Goal: Task Accomplishment & Management: Complete application form

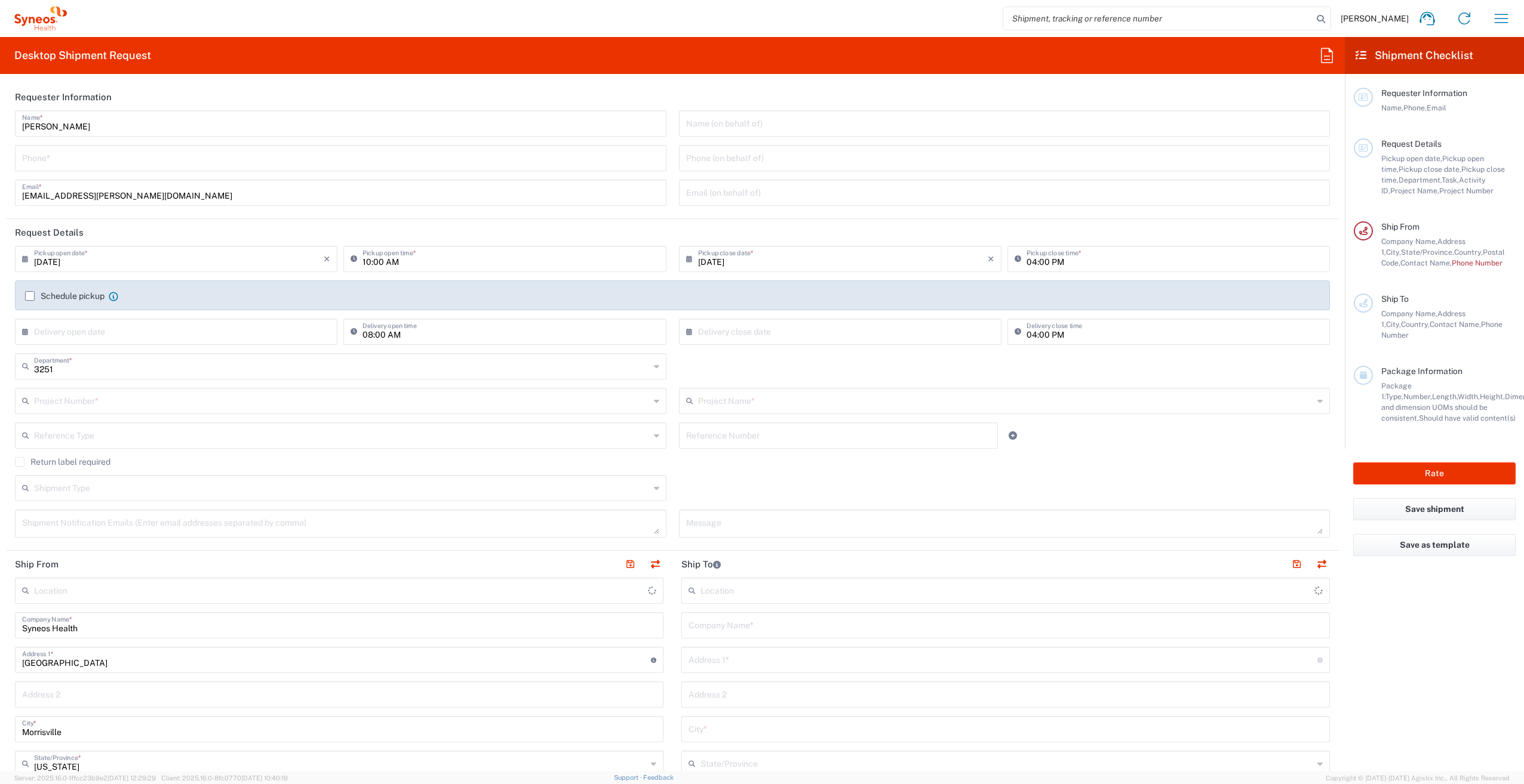
type input "Syneos Health, LLC-Morrisville NC US"
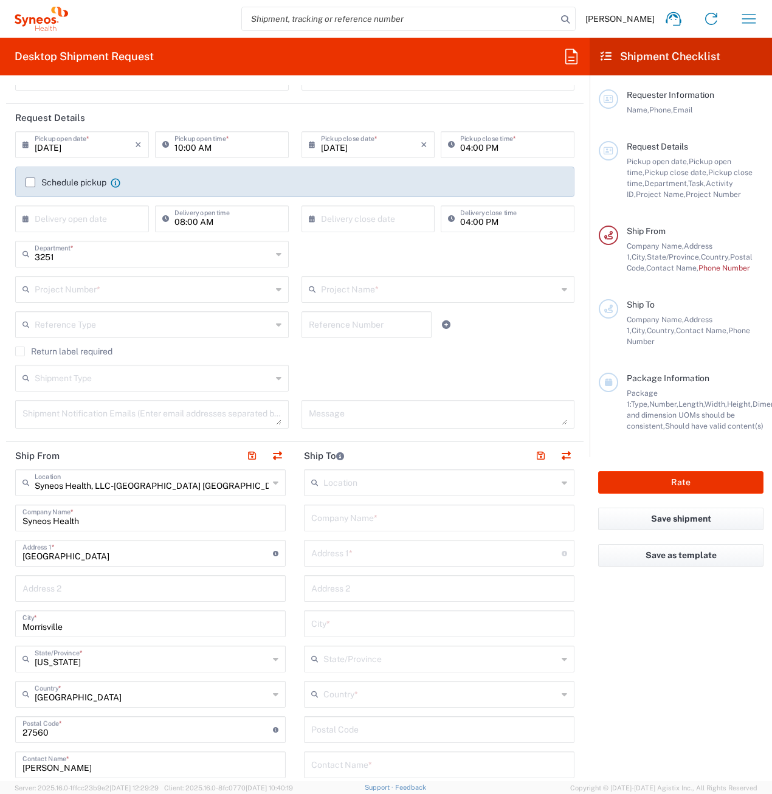
scroll to position [122, 0]
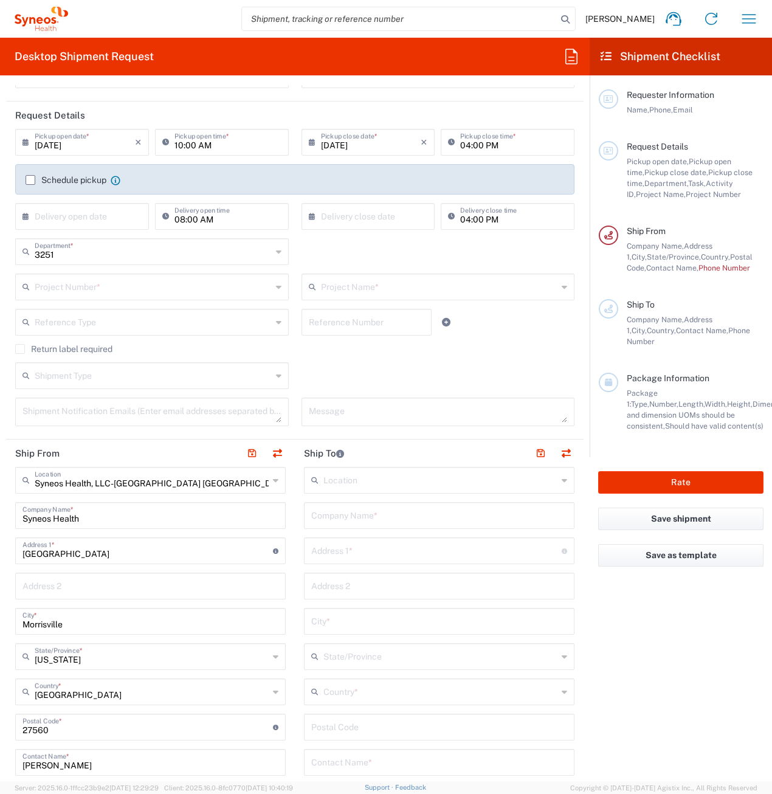
click at [370, 514] on input "text" at bounding box center [439, 514] width 256 height 21
paste input "Blair Schrepel"
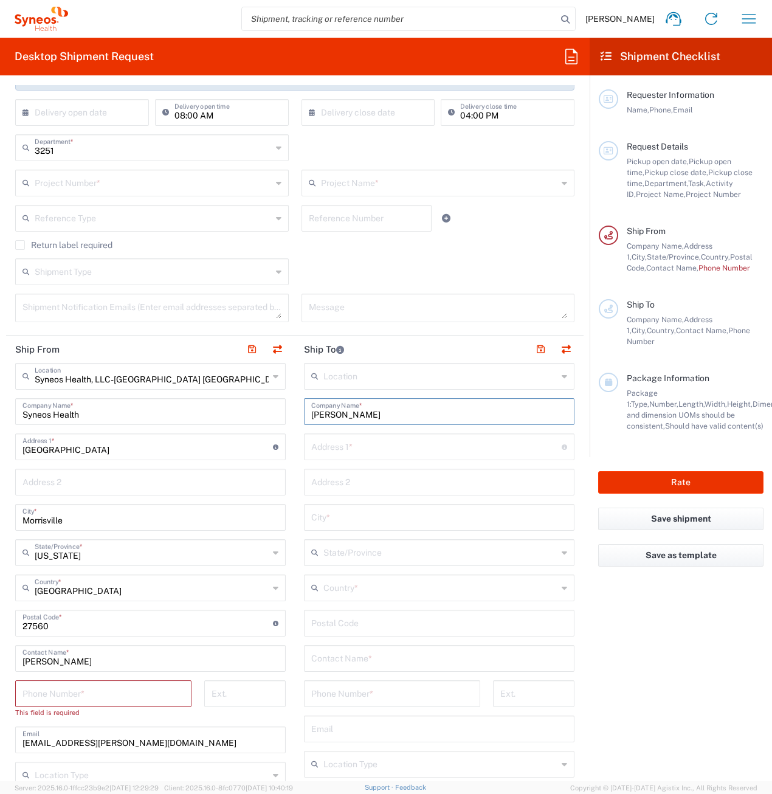
scroll to position [243, 0]
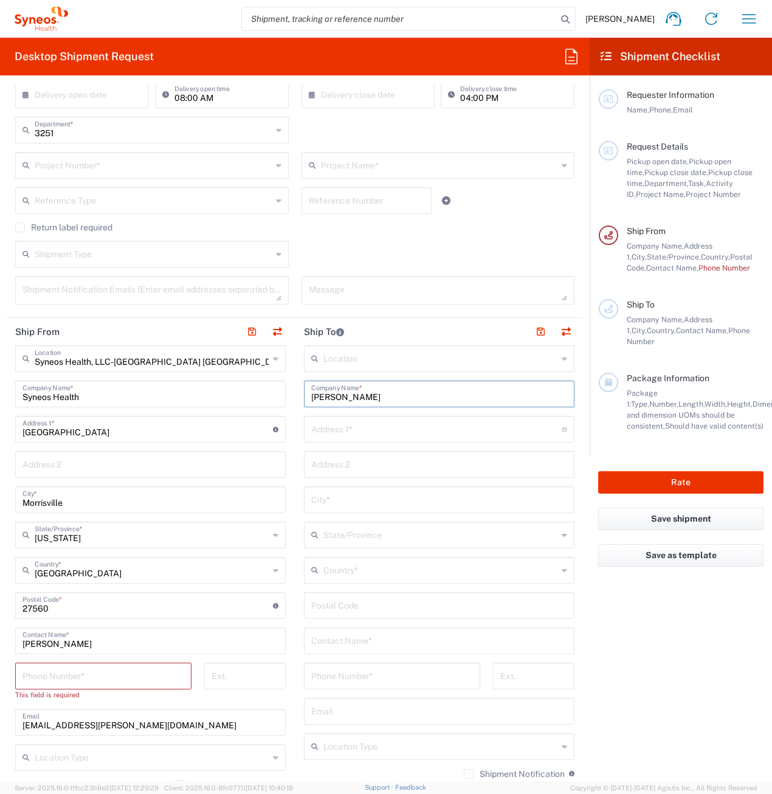
type input "Blair Schrepel"
click at [348, 642] on input "text" at bounding box center [439, 639] width 256 height 21
paste input "Blair Schrepel"
type input "Blair Schrepel"
click at [352, 679] on input "tel" at bounding box center [392, 674] width 162 height 21
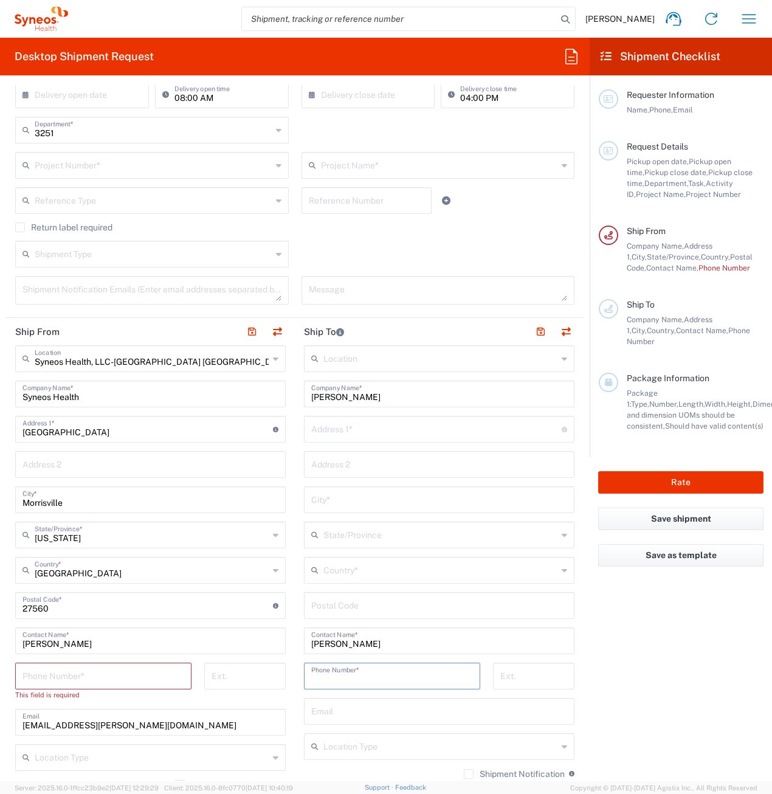
paste input "9123547124"
type input "9123547124"
click at [342, 430] on input "text" at bounding box center [436, 427] width 250 height 21
paste input "1000 Towne Center Blvd Ste 900-B Pooler GA 31322"
drag, startPoint x: 516, startPoint y: 431, endPoint x: 488, endPoint y: 431, distance: 28.0
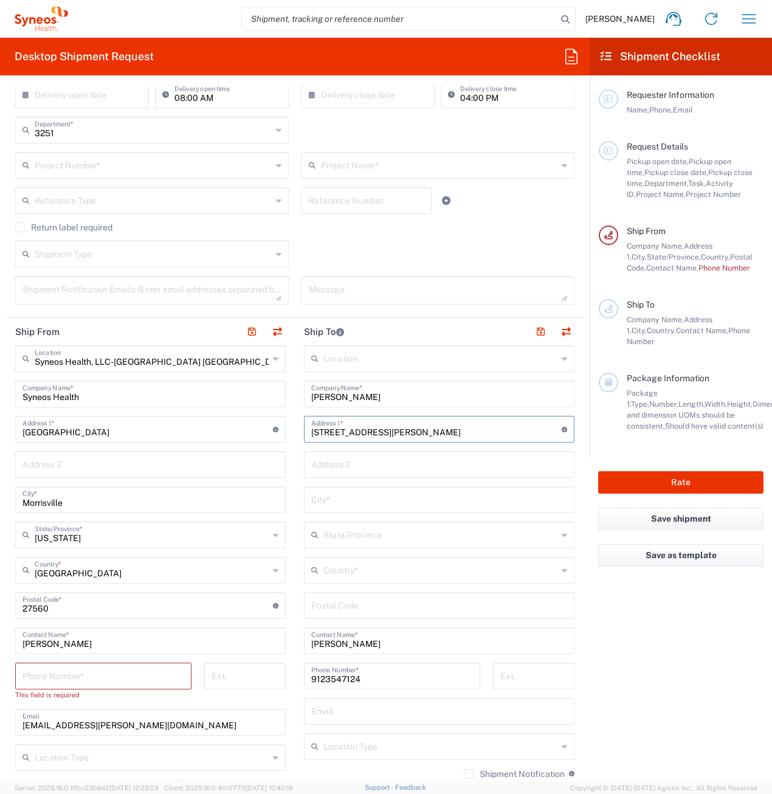
click at [488, 431] on input "1000 Towne Center Blvd Ste 900-B Pooler GA 31322" at bounding box center [436, 427] width 250 height 21
type input "1000 Towne Center Blvd Ste 900-B Pooler GA"
type input "31322"
click at [360, 572] on input "text" at bounding box center [440, 568] width 234 height 21
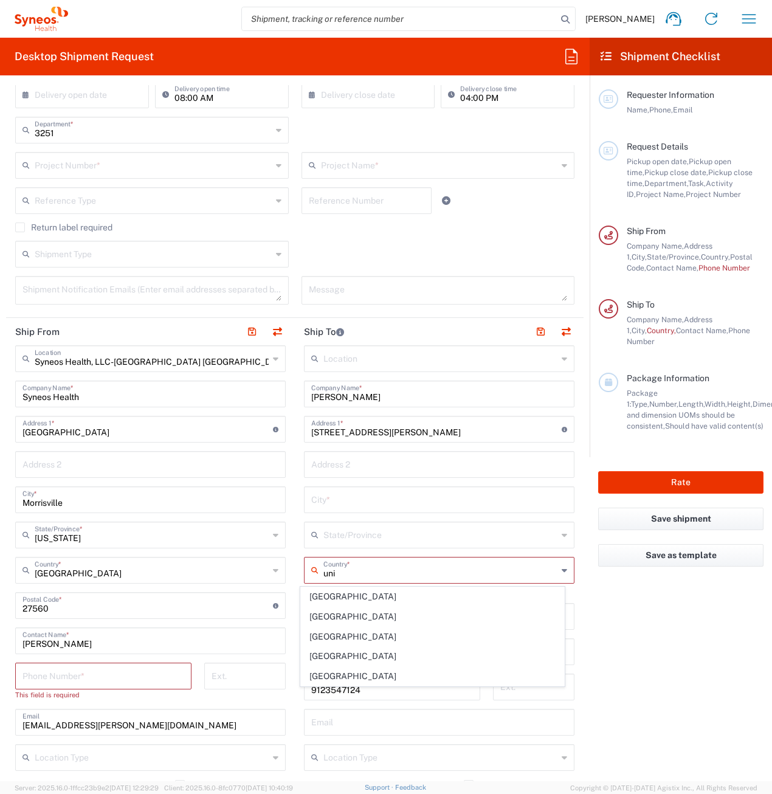
click at [332, 669] on span "United States" at bounding box center [433, 676] width 264 height 19
type input "United States"
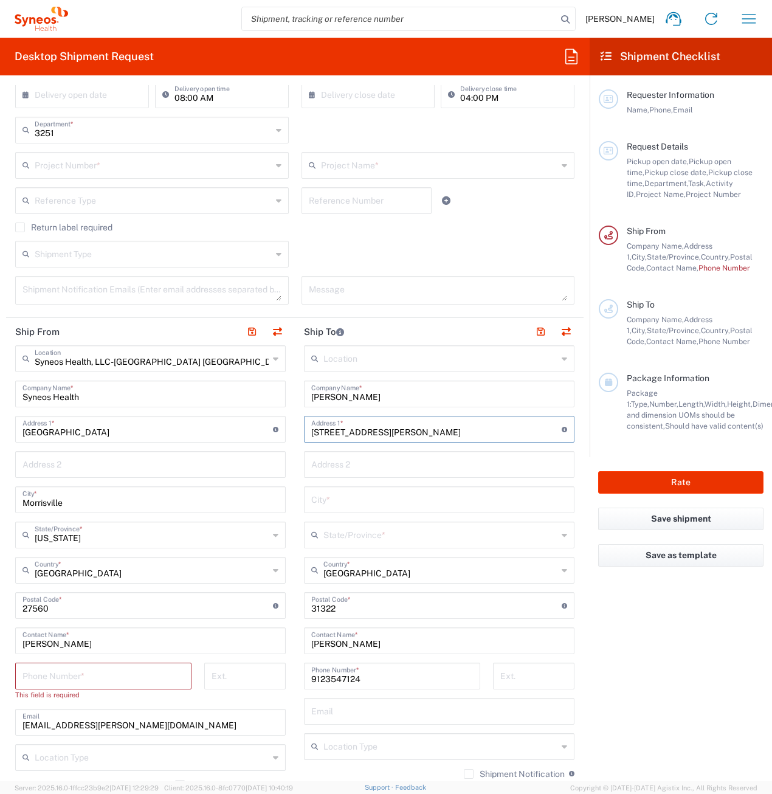
drag, startPoint x: 489, startPoint y: 428, endPoint x: 473, endPoint y: 431, distance: 15.5
click at [473, 431] on input "1000 Towne Center Blvd Ste 900-B Pooler GA" at bounding box center [436, 427] width 250 height 21
type input "1000 Towne Center Blvd Ste 900-B Pooler"
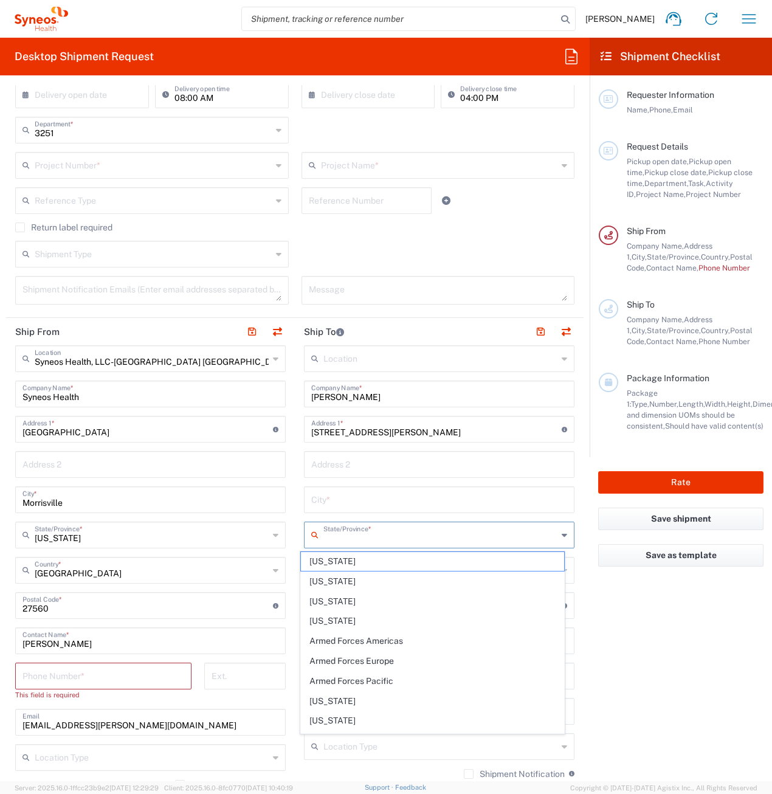
click at [380, 540] on input "text" at bounding box center [440, 533] width 234 height 21
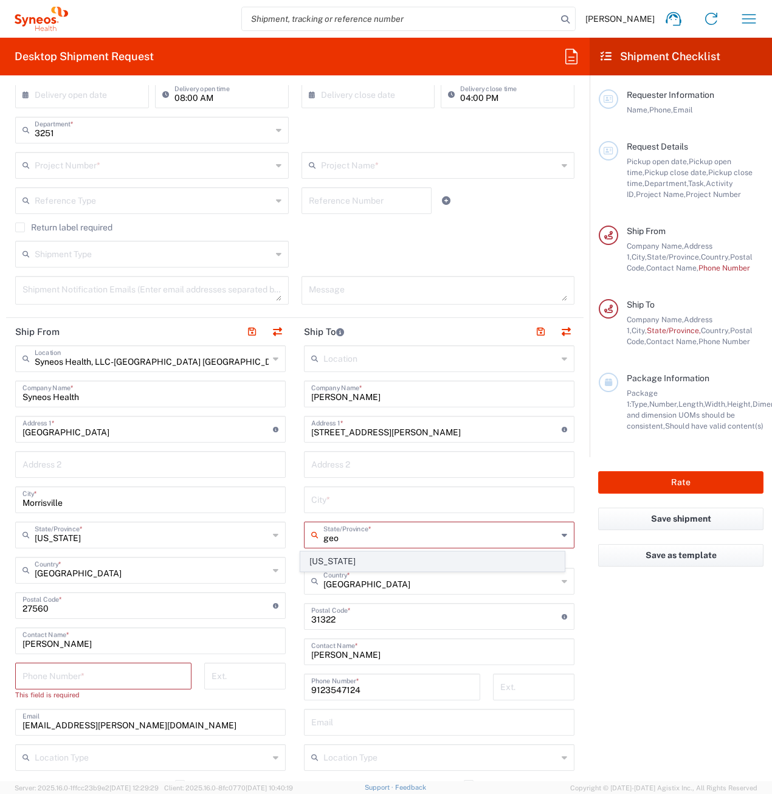
click at [337, 555] on span "Georgia" at bounding box center [433, 561] width 264 height 19
type input "Georgia"
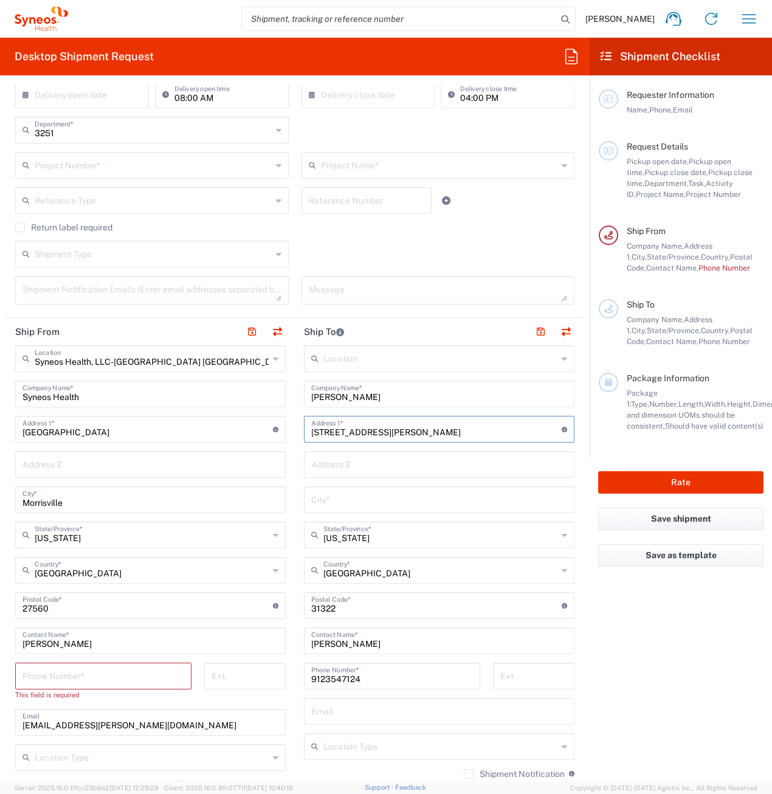
drag, startPoint x: 495, startPoint y: 426, endPoint x: 445, endPoint y: 432, distance: 50.2
click at [445, 432] on input "1000 Towne Center Blvd Ste 900-B Pooler" at bounding box center [436, 427] width 250 height 21
type input "1000 Towne Center Blvd Ste 900-B"
type input "Pooler"
drag, startPoint x: 2, startPoint y: 425, endPoint x: -20, endPoint y: 423, distance: 22.0
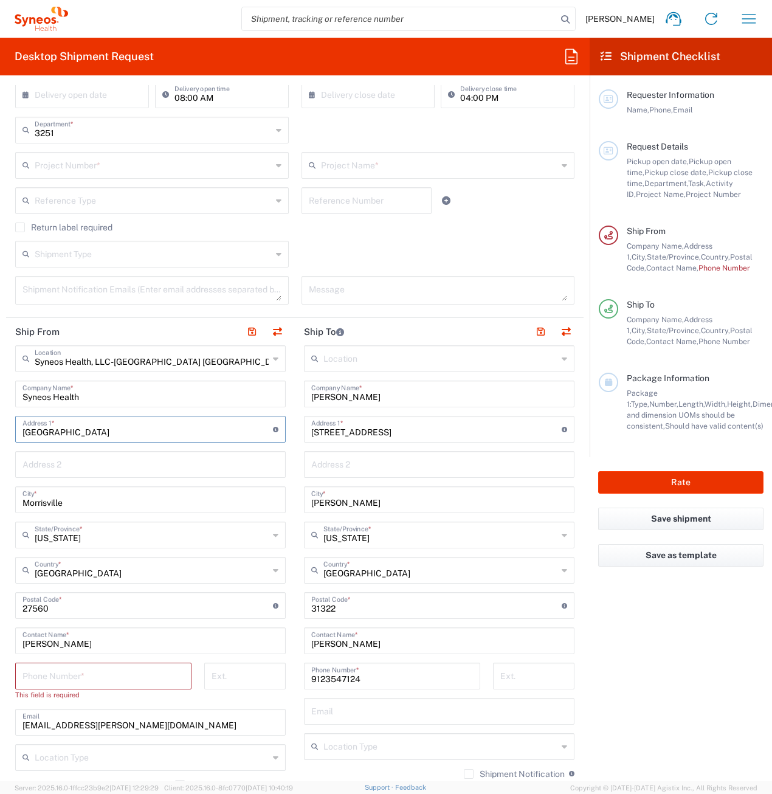
click at [0, 423] on html "Kenzie Wells Home Shipment estimator Shipment tracking Desktop shipment request…" at bounding box center [386, 397] width 772 height 794
type input "102 Milam Court"
drag, startPoint x: 29, startPoint y: 509, endPoint x: 35, endPoint y: 505, distance: 6.6
click at [29, 509] on input "Morrisville" at bounding box center [150, 498] width 256 height 21
drag, startPoint x: 68, startPoint y: 500, endPoint x: 0, endPoint y: 500, distance: 68.1
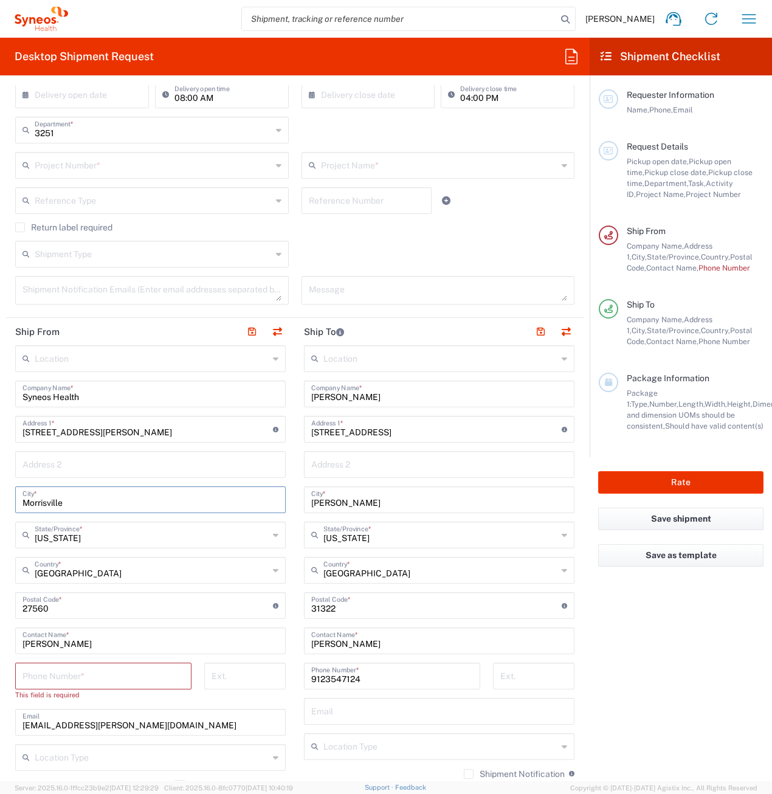
click at [0, 500] on form "Requester Information Kenzie Wells Name * Phone * kenzie.wells@syneoshealth.com…" at bounding box center [294, 433] width 589 height 696
type input "Burgaw"
drag, startPoint x: 56, startPoint y: 600, endPoint x: 3, endPoint y: 607, distance: 53.3
click at [4, 605] on form "Requester Information Kenzie Wells Name * Phone * kenzie.wells@syneoshealth.com…" at bounding box center [294, 433] width 589 height 696
type input "28425"
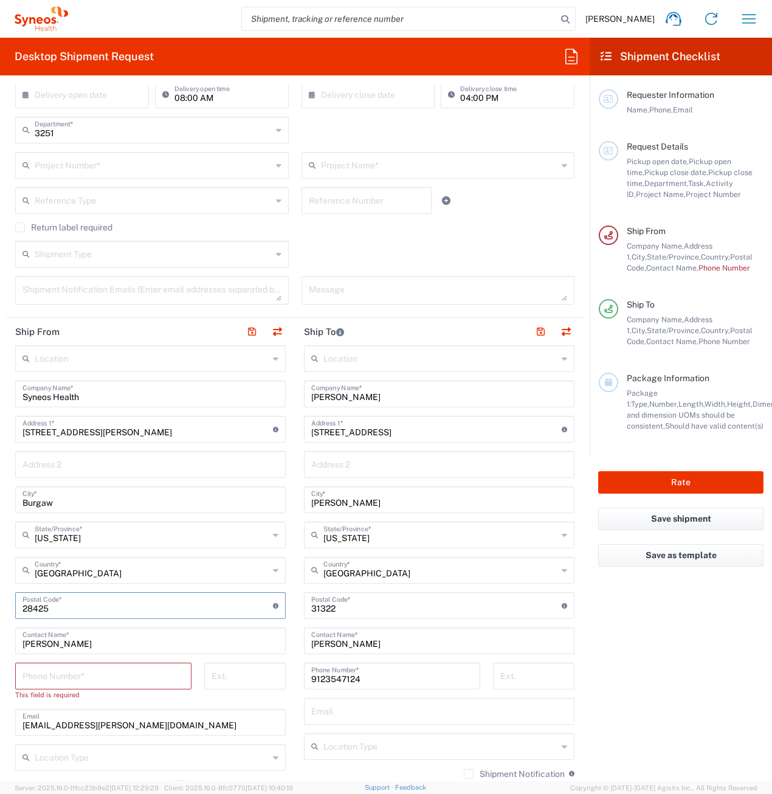
click at [27, 640] on input "Kenzie Wells" at bounding box center [150, 639] width 256 height 21
drag, startPoint x: 89, startPoint y: 645, endPoint x: 15, endPoint y: 640, distance: 74.9
click at [15, 640] on main "Location Addison Whitney LLC-Morrisvile NC US Barcelona-Syneos Health BioSector…" at bounding box center [150, 605] width 289 height 521
type input "Syneos Associate"
click at [131, 679] on input "tel" at bounding box center [103, 674] width 162 height 21
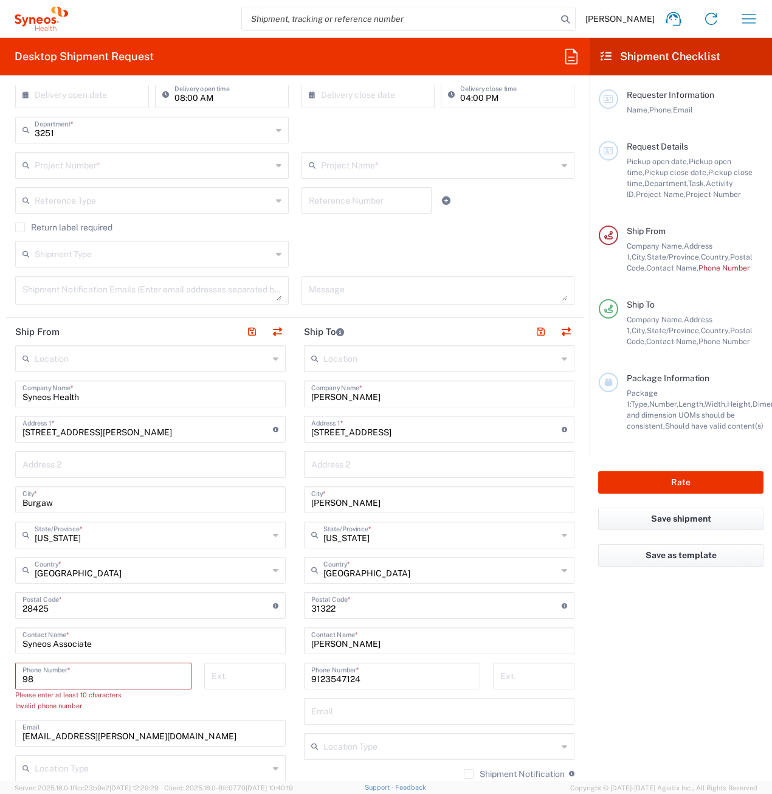
type input "9"
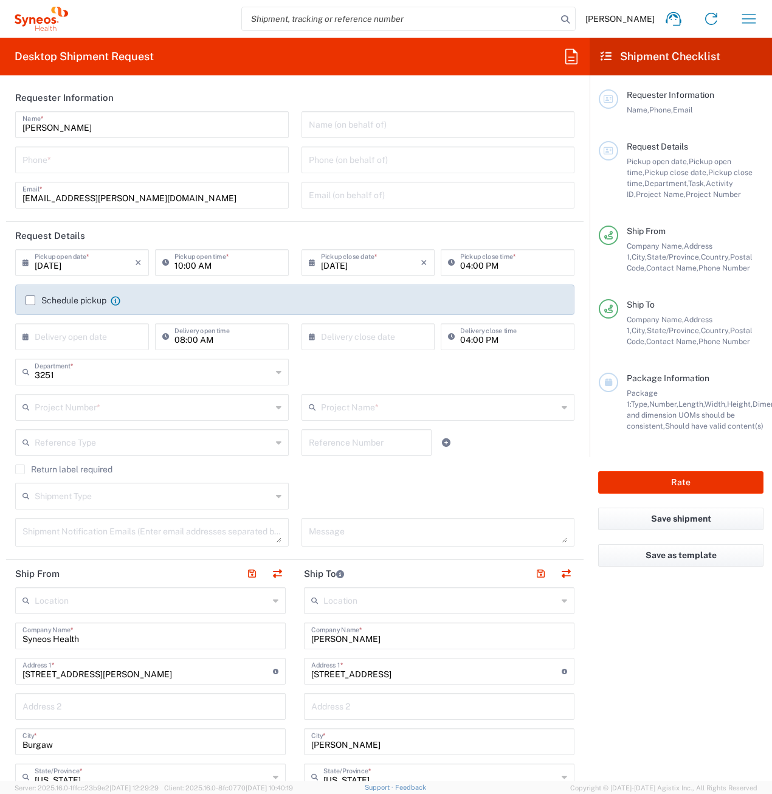
scroll to position [0, 0]
type input "800-681-7247"
drag, startPoint x: 92, startPoint y: 136, endPoint x: 19, endPoint y: 119, distance: 74.7
click at [19, 119] on div "Kenzie Wells Name *" at bounding box center [151, 125] width 273 height 27
drag, startPoint x: 94, startPoint y: 130, endPoint x: 1, endPoint y: 126, distance: 93.0
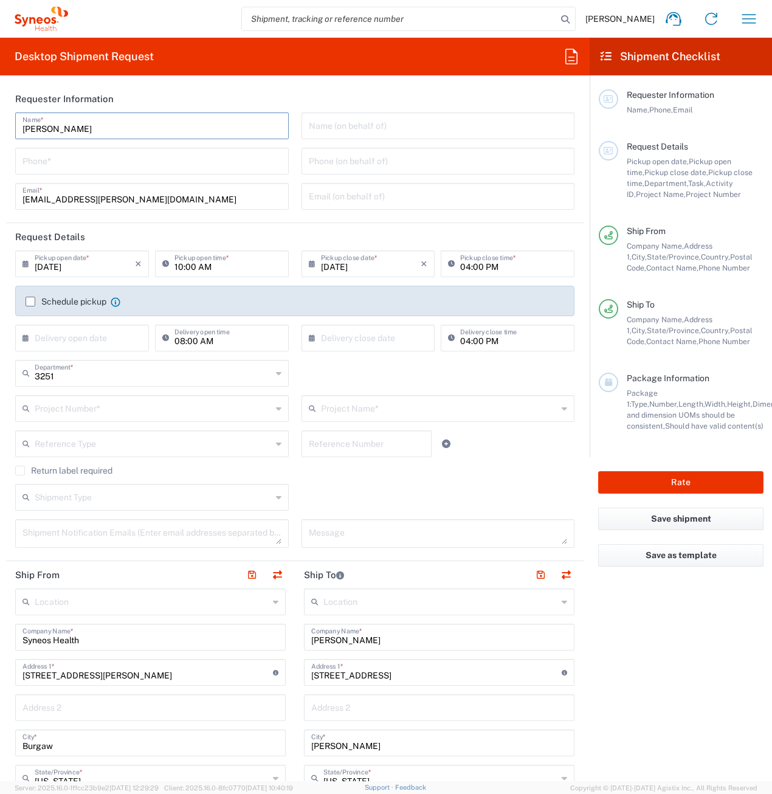
click at [1, 126] on form "Requester Information Kenzie Wells Name * Phone * kenzie.wells@syneoshealth.com…" at bounding box center [294, 433] width 589 height 696
type input "Syneos Associate"
click at [35, 157] on input "tel" at bounding box center [151, 159] width 259 height 21
type input "800-681-7247"
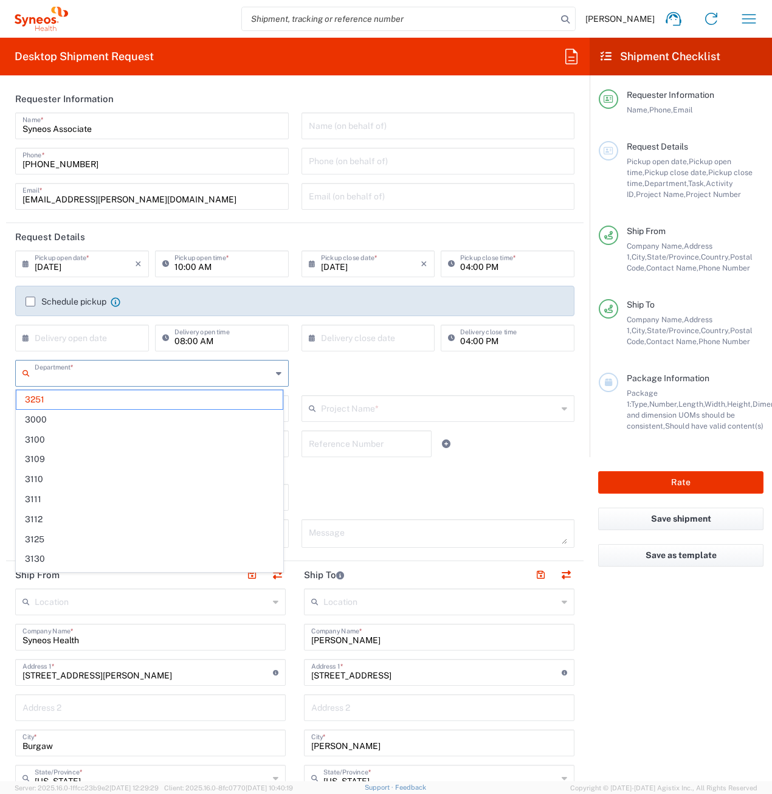
drag, startPoint x: 66, startPoint y: 375, endPoint x: 18, endPoint y: 377, distance: 47.5
click at [18, 377] on div "Department *" at bounding box center [151, 373] width 273 height 27
click at [70, 338] on input "text" at bounding box center [85, 336] width 100 height 21
type input "3251"
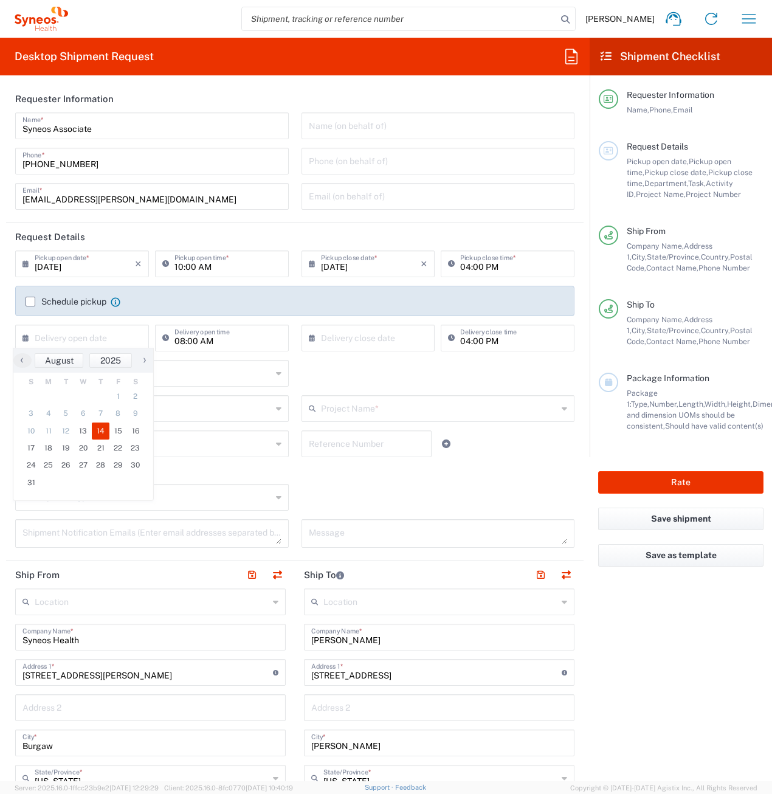
click at [101, 435] on span "14" at bounding box center [101, 430] width 18 height 17
type input "08/14/2025"
click at [345, 340] on input "text" at bounding box center [371, 336] width 100 height 21
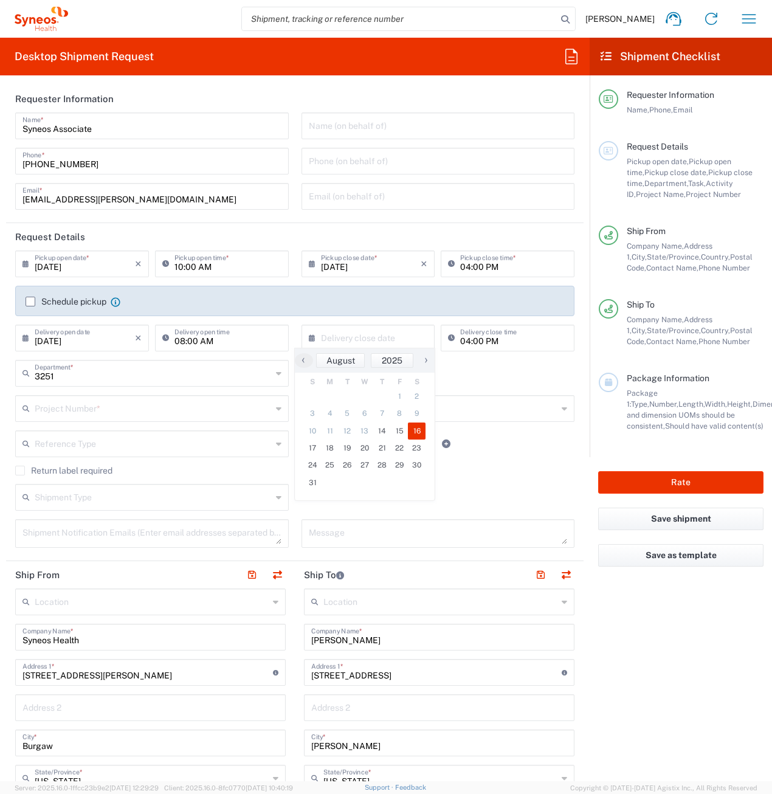
click at [413, 428] on span "16" at bounding box center [417, 430] width 18 height 17
type input "08/16/2025"
click at [83, 383] on div "3251 Department *" at bounding box center [151, 373] width 273 height 27
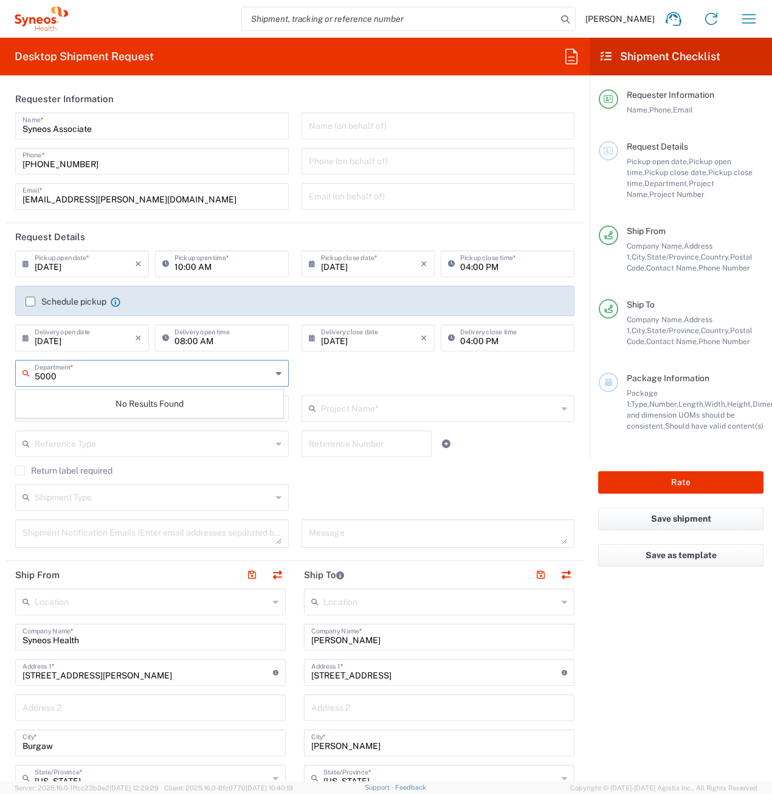
type input "500"
click at [60, 377] on input "500" at bounding box center [153, 372] width 237 height 21
drag, startPoint x: 68, startPoint y: 378, endPoint x: 15, endPoint y: 377, distance: 53.5
click at [15, 377] on div "500 Department * No Results Found" at bounding box center [152, 377] width 286 height 35
click at [369, 376] on div "Department * No Results Found" at bounding box center [295, 377] width 572 height 35
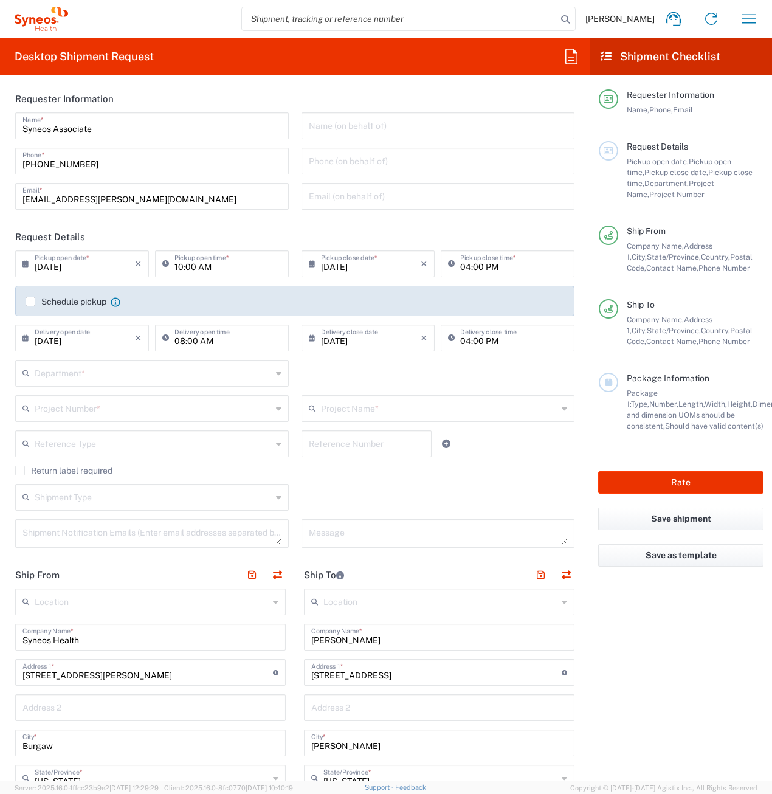
click at [81, 372] on input "text" at bounding box center [153, 372] width 237 height 21
click at [327, 375] on div "Department * No Results Found" at bounding box center [295, 377] width 572 height 35
click at [94, 374] on input "text" at bounding box center [153, 372] width 237 height 21
type input "5000"
click at [185, 405] on div "No Results Found" at bounding box center [149, 404] width 267 height 28
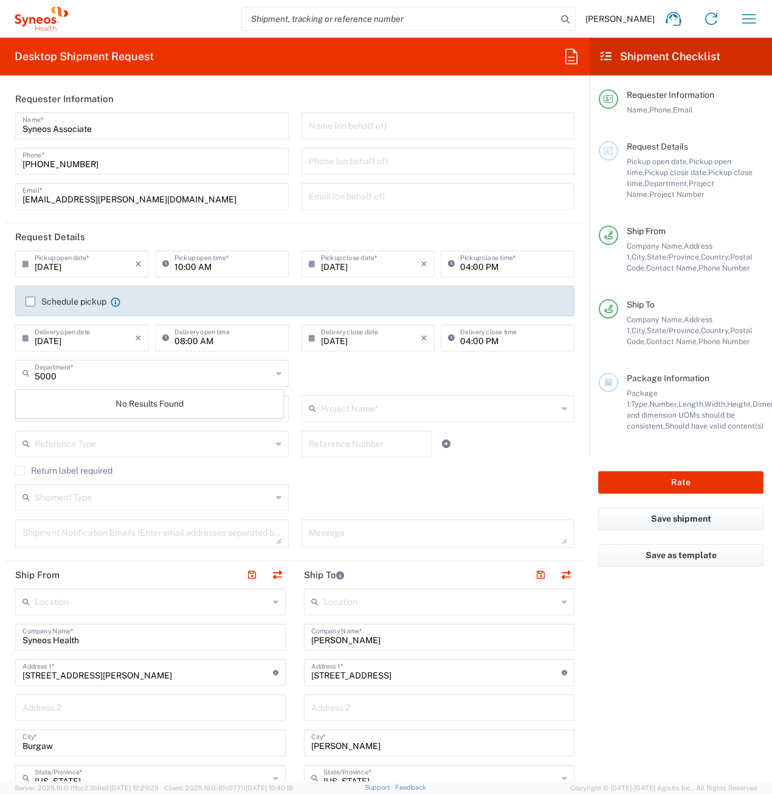
click at [370, 363] on div "5000 Department * No Results Found" at bounding box center [295, 377] width 572 height 35
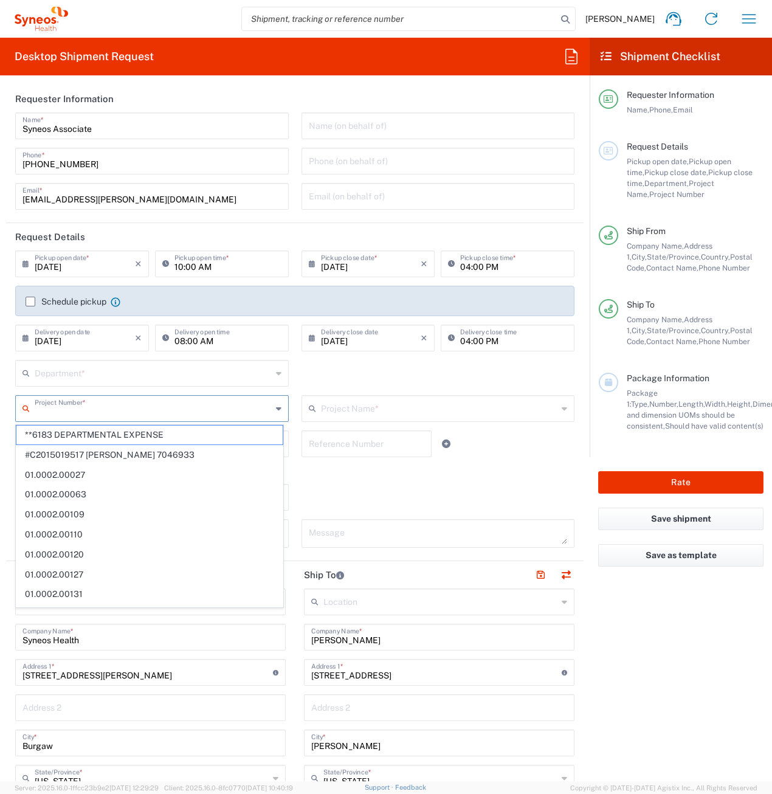
click at [74, 411] on input "text" at bounding box center [153, 407] width 237 height 21
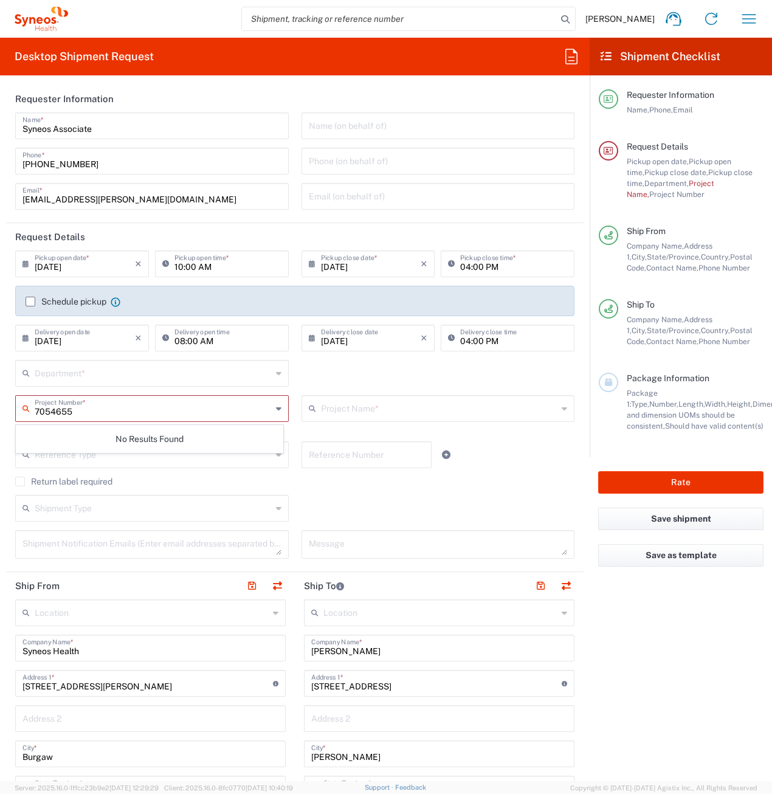
type input "7054655"
click at [332, 378] on div "Department * No Results Found" at bounding box center [295, 377] width 572 height 35
click at [140, 411] on input "text" at bounding box center [153, 407] width 237 height 21
click at [137, 375] on input "text" at bounding box center [153, 372] width 237 height 21
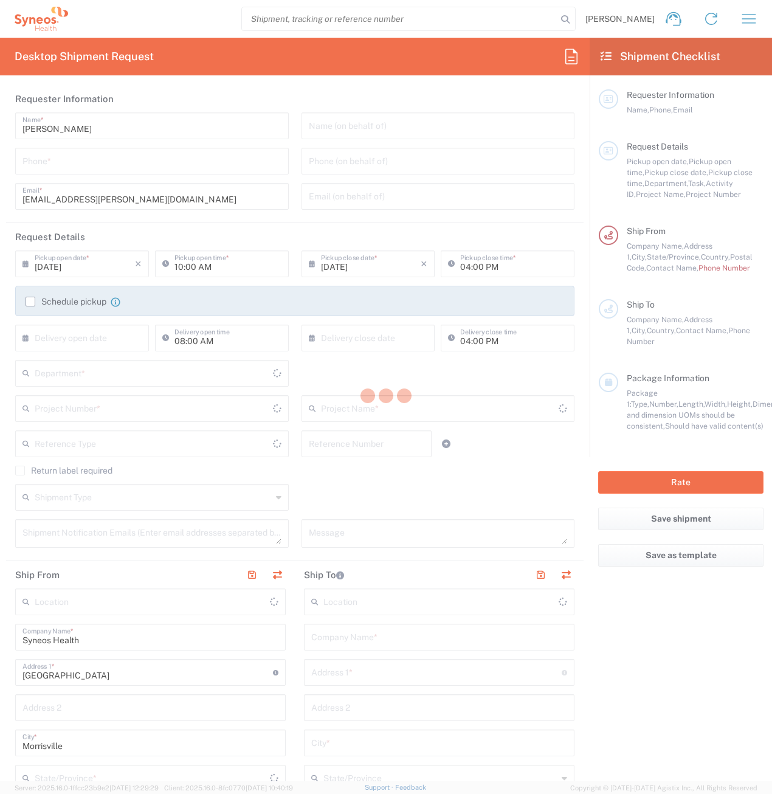
type input "[US_STATE]"
type input "[GEOGRAPHIC_DATA]"
type input "3251"
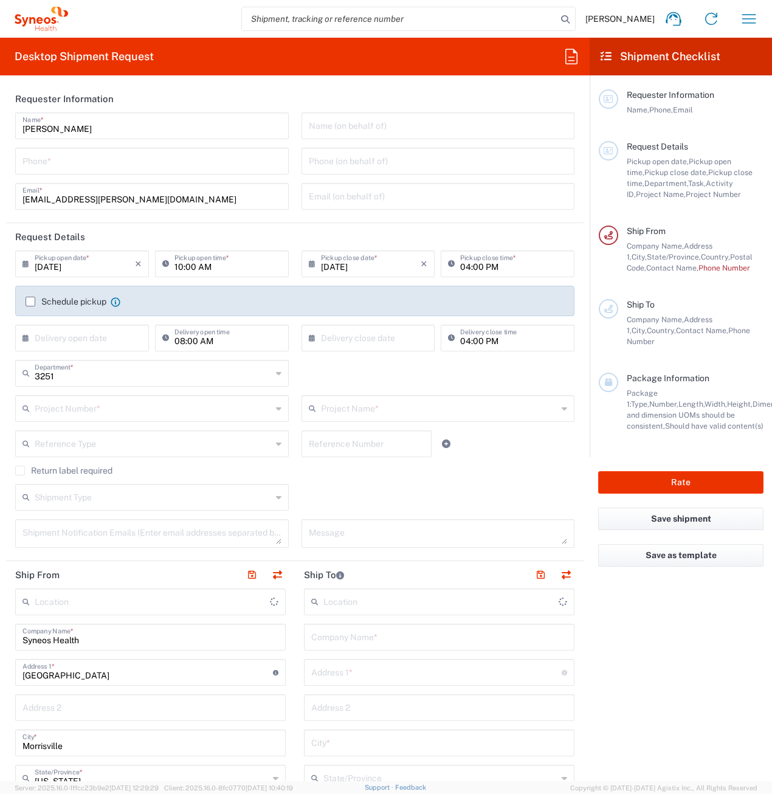
type input "Syneos Health, LLC-[GEOGRAPHIC_DATA] [GEOGRAPHIC_DATA] [GEOGRAPHIC_DATA]"
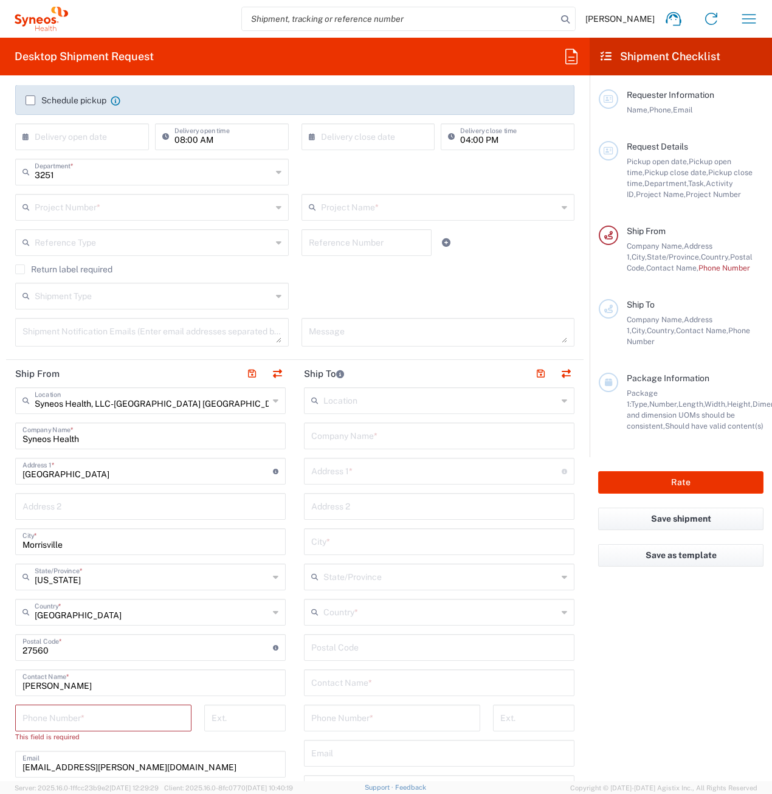
scroll to position [243, 0]
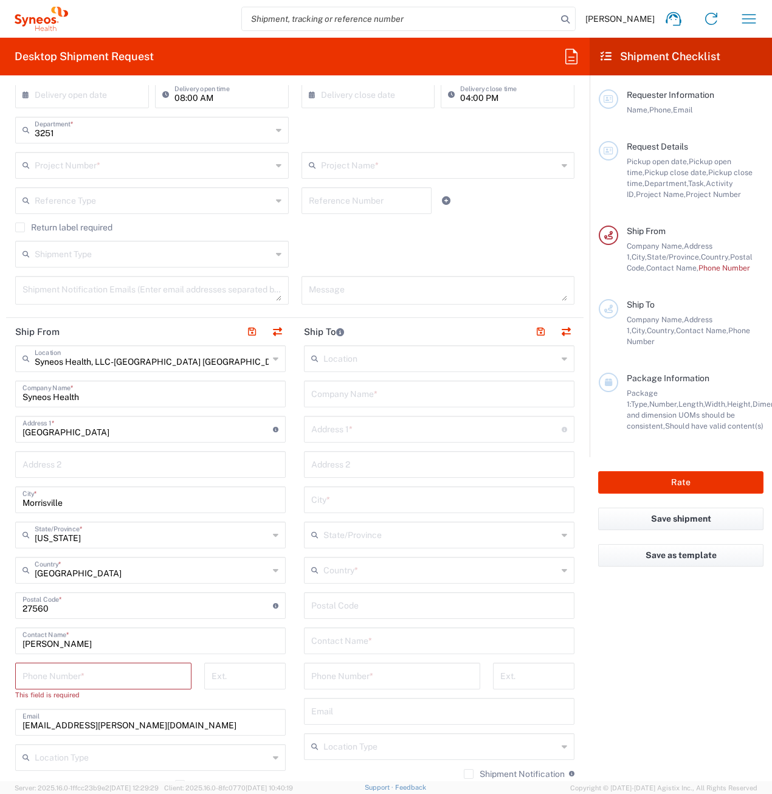
click at [352, 438] on input "text" at bounding box center [436, 427] width 250 height 21
paste input "1000 Towne Center Blvd Ste 900-B Pooler GA 31322"
type input "1000 Towne Center Blvd Ste 900-B Pooler GA 31322"
click at [344, 397] on input "text" at bounding box center [439, 392] width 256 height 21
paste input "Blair Schrepel"
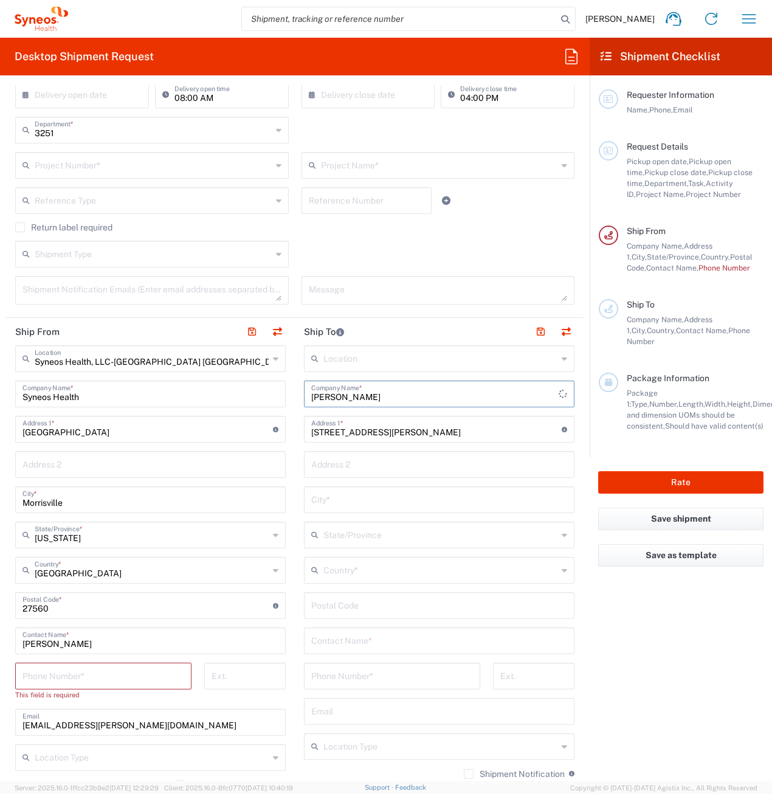
type input "Blair Schrepel"
click at [335, 635] on input "text" at bounding box center [439, 639] width 256 height 21
paste input "Blair Schrepel"
type input "Blair Schrepel"
click at [365, 683] on input "tel" at bounding box center [392, 674] width 162 height 21
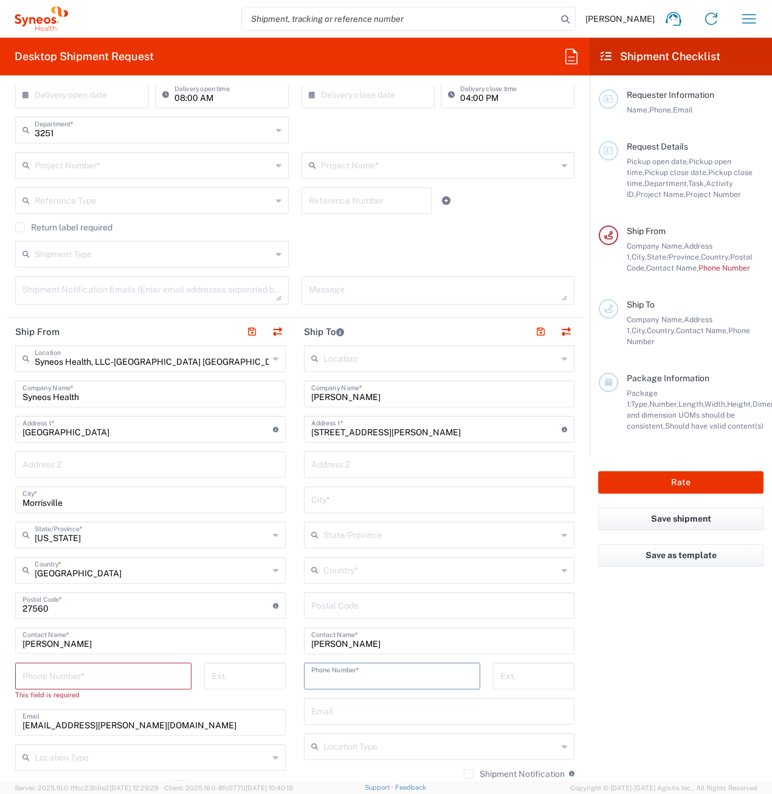
paste input "9123547124"
type input "9123547124"
click at [128, 676] on input "tel" at bounding box center [103, 674] width 162 height 21
click at [30, 636] on input "Kenzie Wells" at bounding box center [150, 639] width 256 height 21
drag, startPoint x: -9, startPoint y: 640, endPoint x: -28, endPoint y: 640, distance: 18.8
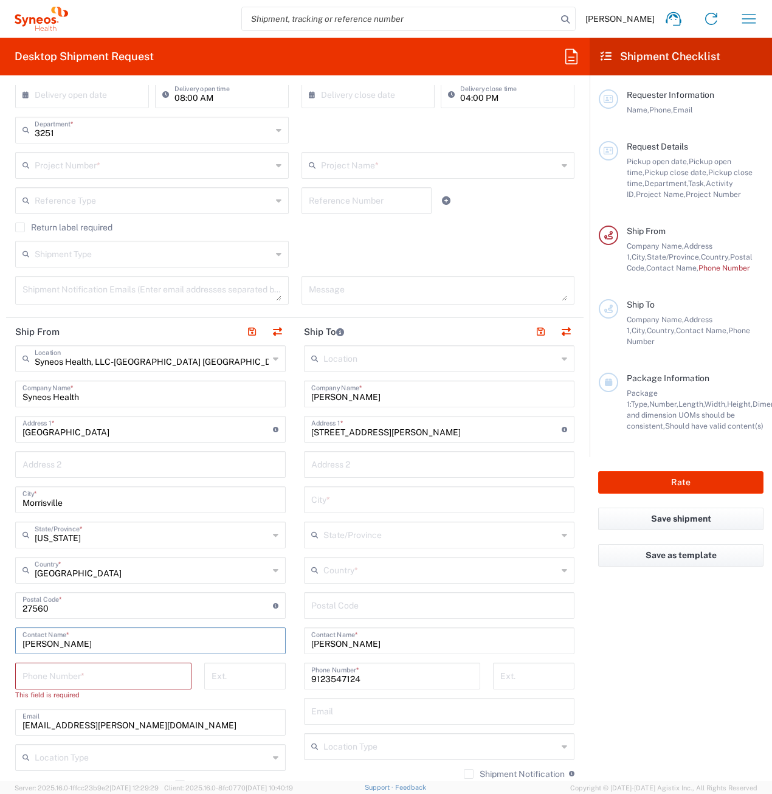
click at [0, 640] on html "Kenzie Wells Home Shipment estimator Shipment tracking Desktop shipment request…" at bounding box center [386, 397] width 772 height 794
type input "Syneos Associate"
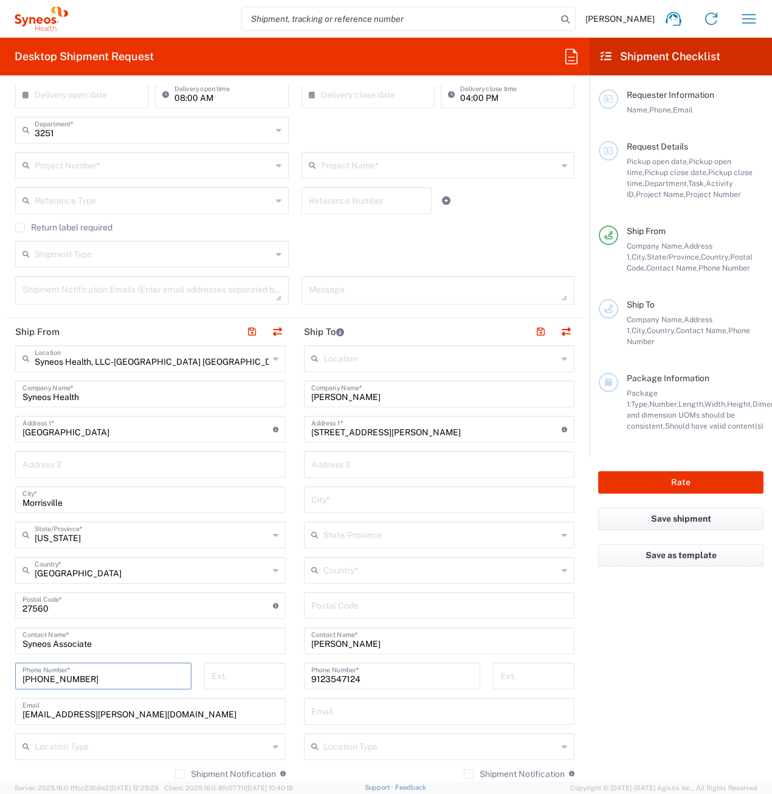
type input "800-681-7247"
drag, startPoint x: 96, startPoint y: 435, endPoint x: 1, endPoint y: 437, distance: 94.8
click at [1, 437] on form "Requester Information Kenzie Wells Name * Phone * kenzie.wells@syneoshealth.com…" at bounding box center [294, 433] width 589 height 696
type input "10"
type input "102 Milam Court"
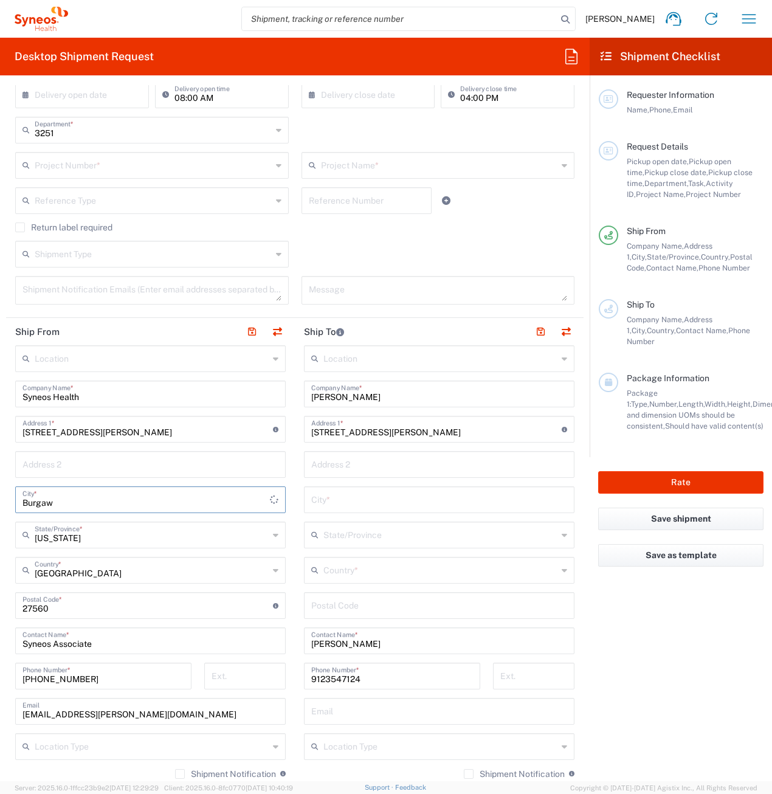
type input "Burgaw"
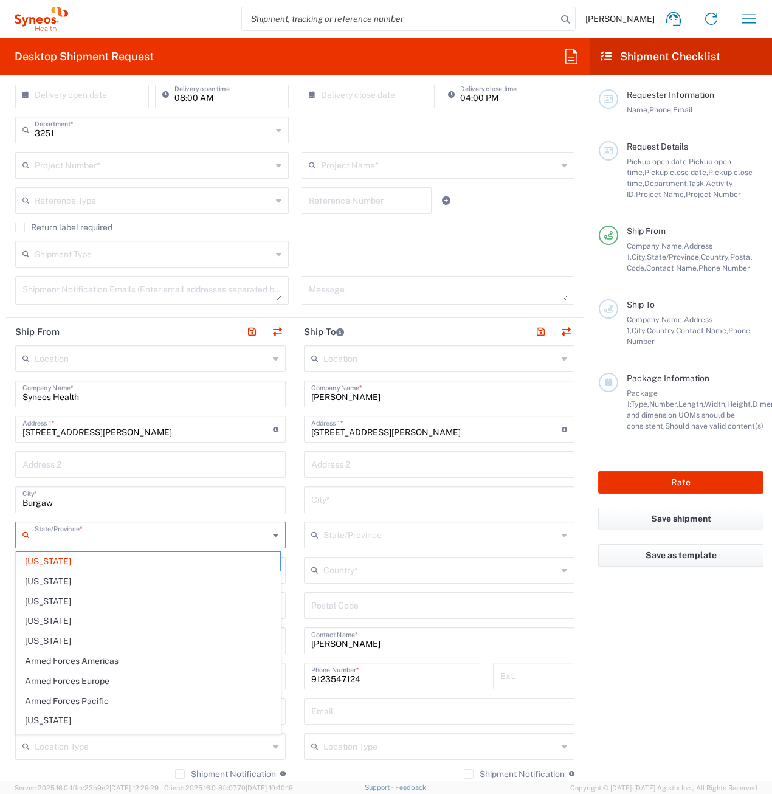
type input "North Carolina"
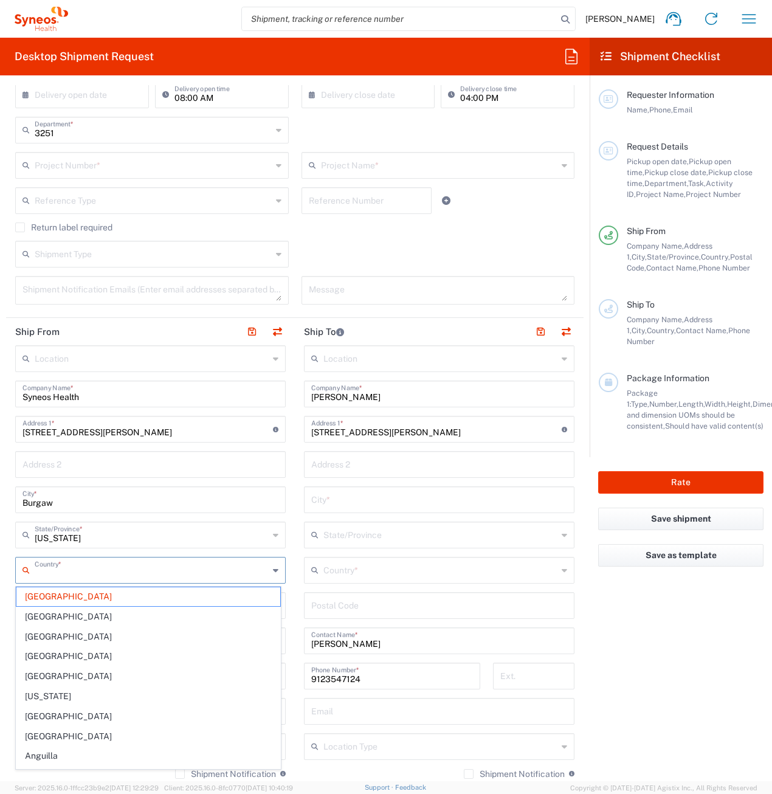
type input "United States"
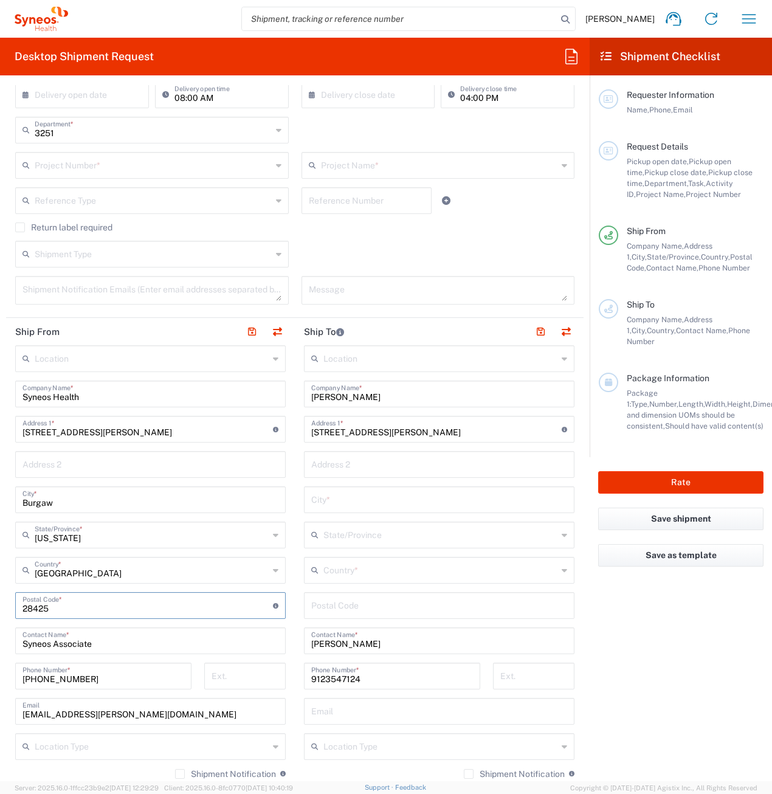
type input "28425"
click at [362, 243] on div "Shipment Type Batch Regular" at bounding box center [295, 258] width 572 height 35
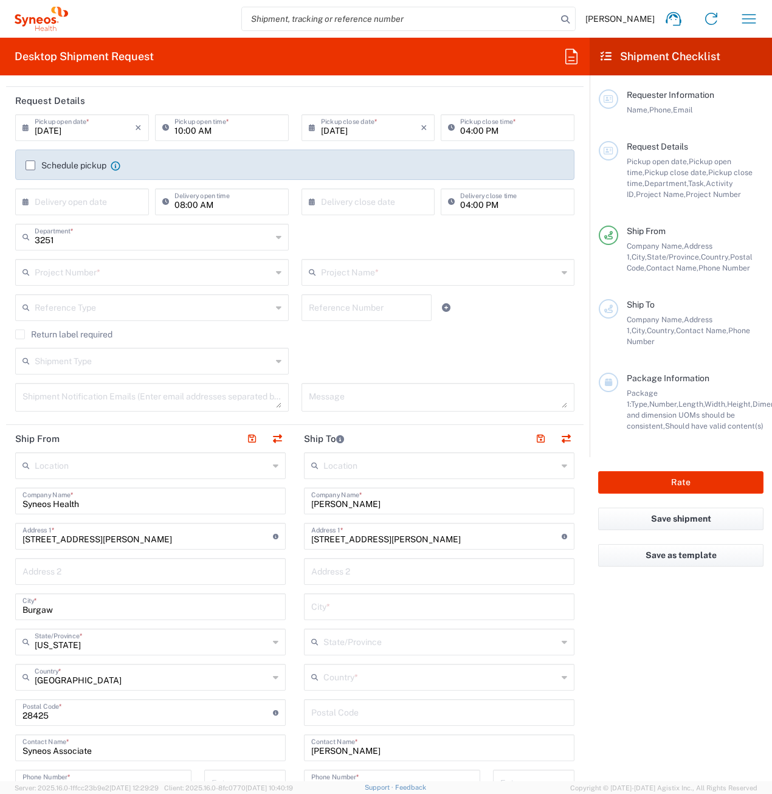
scroll to position [0, 0]
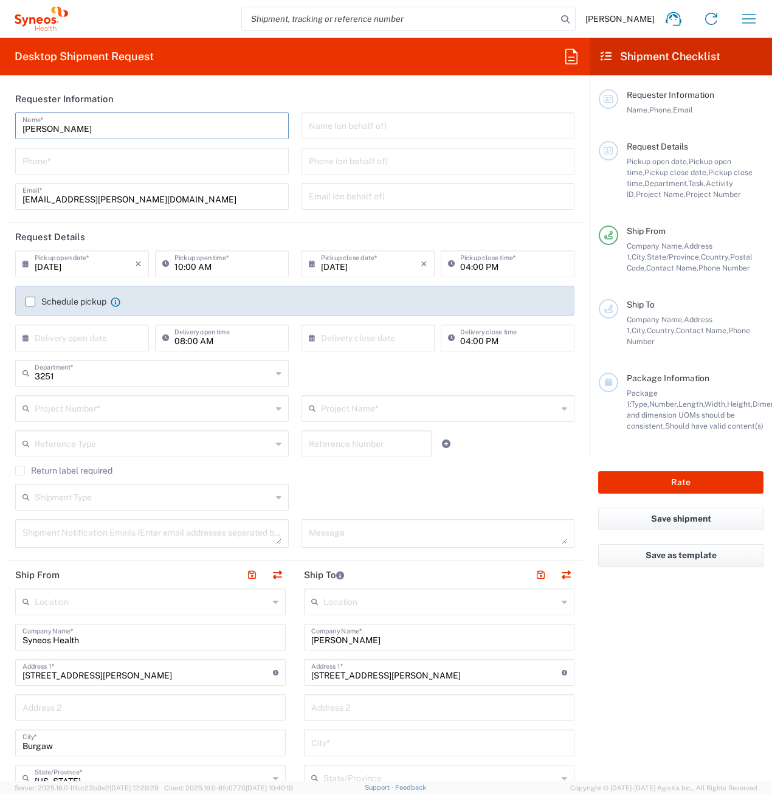
drag, startPoint x: 88, startPoint y: 127, endPoint x: 0, endPoint y: 127, distance: 88.1
click at [0, 127] on html "Kenzie Wells Home Shipment estimator Shipment tracking Desktop shipment request…" at bounding box center [386, 397] width 772 height 794
type input "Syneos Associate"
type input "800-681-7247"
click at [74, 336] on input "text" at bounding box center [85, 336] width 100 height 21
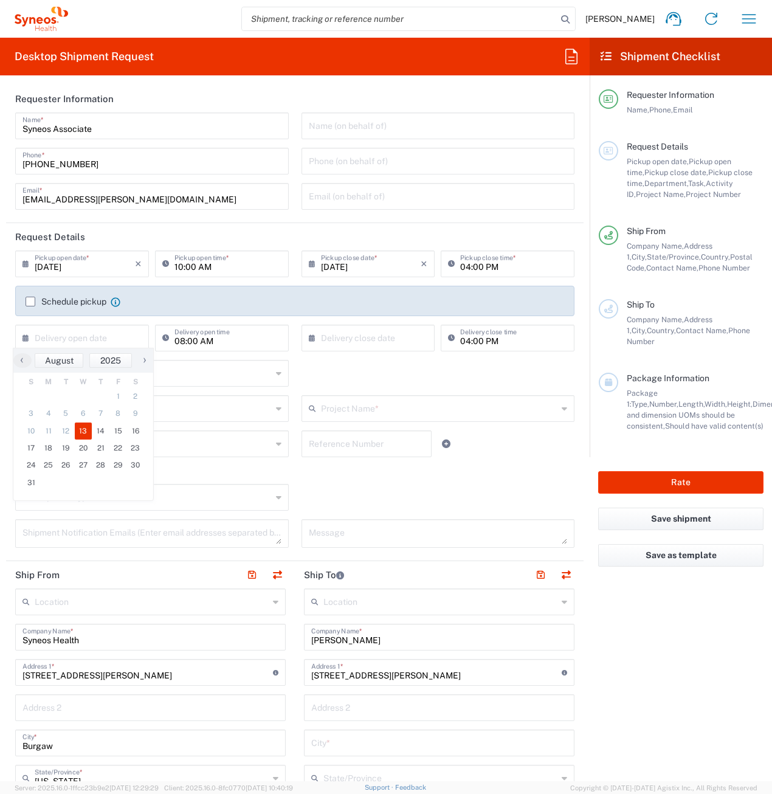
click at [83, 431] on span "13" at bounding box center [84, 430] width 18 height 17
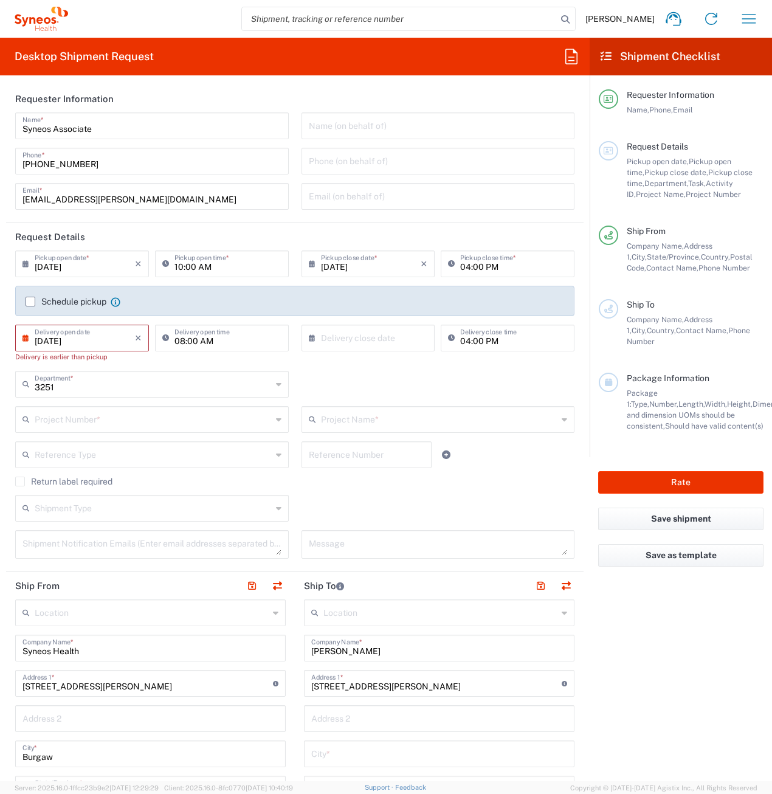
click at [108, 340] on input "08/13/2025" at bounding box center [85, 336] width 100 height 21
click at [139, 338] on div "08/13/2025 × Delivery open date" at bounding box center [82, 338] width 134 height 27
click at [88, 340] on input "08/13/2025" at bounding box center [85, 336] width 100 height 21
click at [96, 430] on span "14" at bounding box center [101, 430] width 18 height 17
type input "08/14/2025"
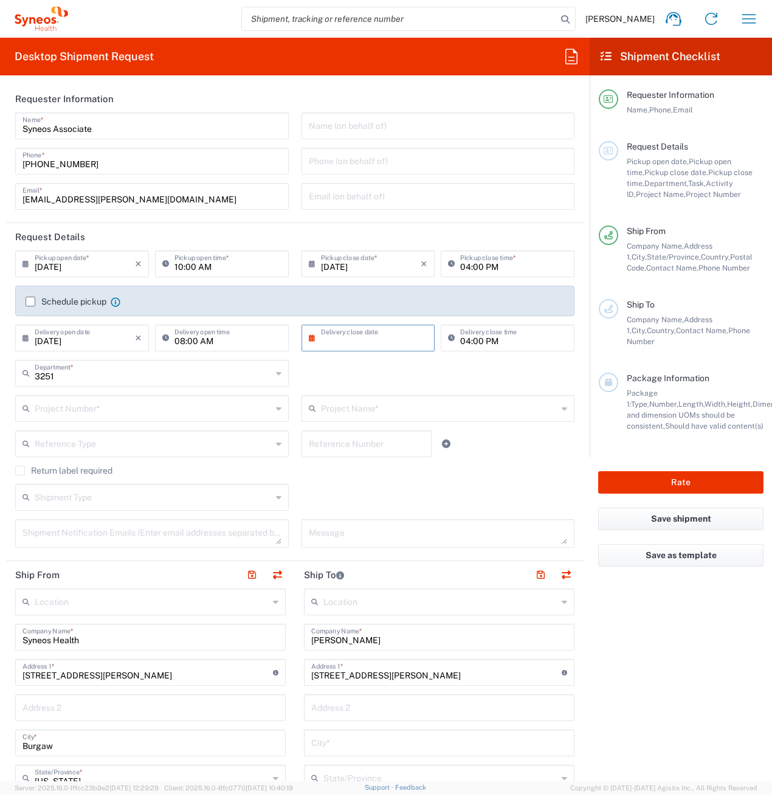
click at [376, 336] on input "text" at bounding box center [371, 336] width 100 height 21
click at [414, 433] on span "16" at bounding box center [417, 430] width 18 height 17
type input "08/16/2025"
click at [125, 373] on input "text" at bounding box center [153, 372] width 237 height 21
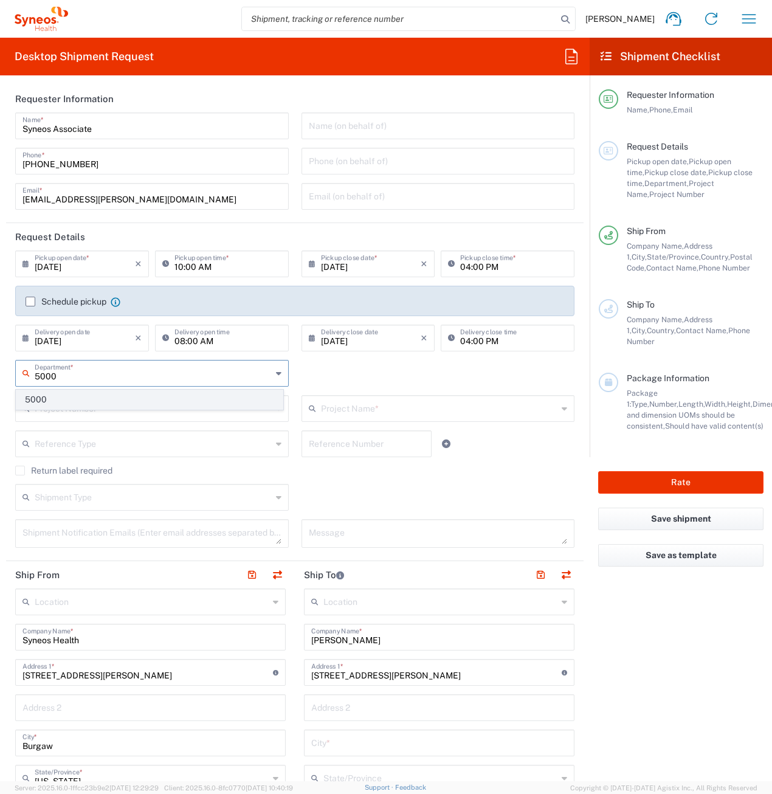
type input "5000"
click at [67, 405] on span "5000" at bounding box center [149, 399] width 266 height 19
click at [67, 407] on input "text" at bounding box center [153, 407] width 237 height 21
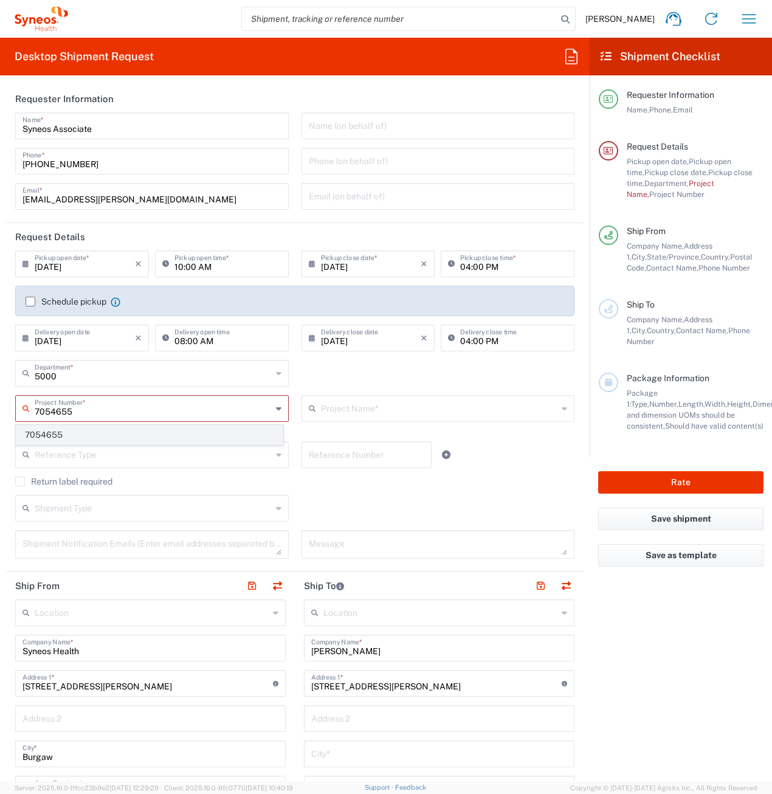
type input "7054655"
click at [78, 441] on span "7054655" at bounding box center [149, 434] width 266 height 19
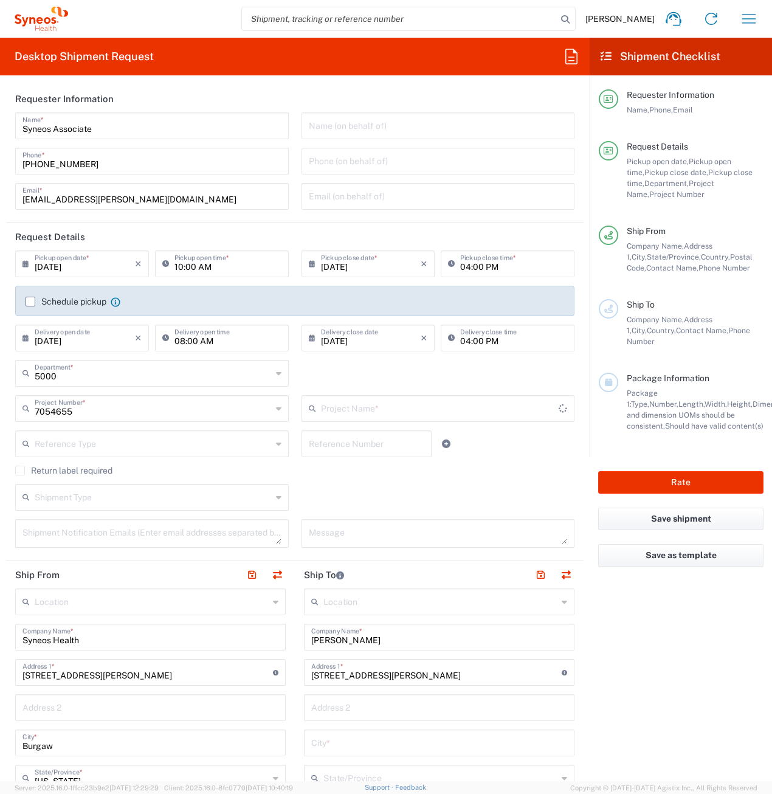
type input "Syneos 7054655"
click at [17, 470] on label "Return label required" at bounding box center [63, 470] width 97 height 10
click at [20, 470] on input "Return label required" at bounding box center [20, 470] width 0 height 0
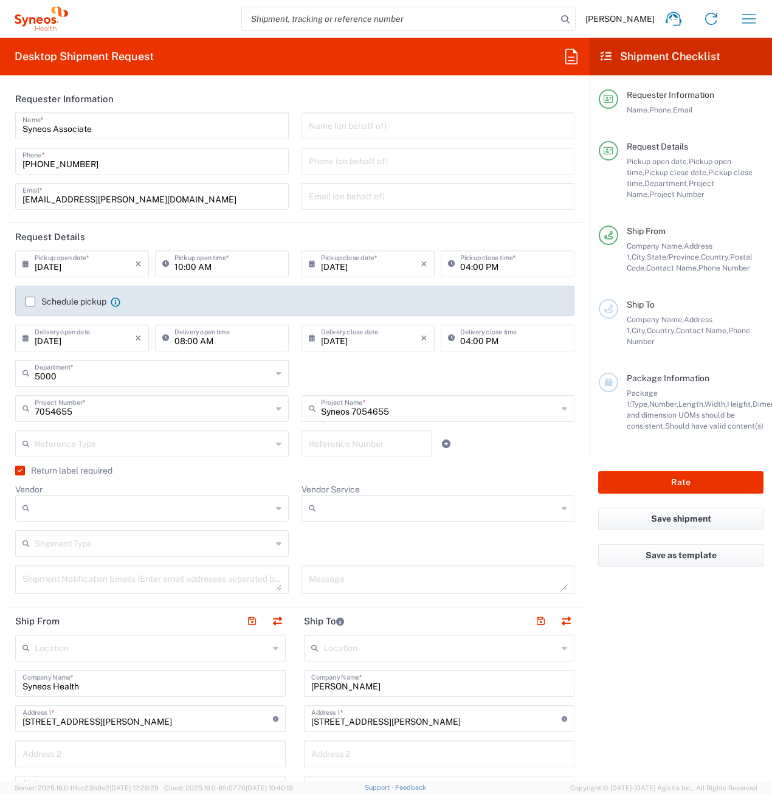
click at [100, 512] on input "Vendor" at bounding box center [153, 507] width 237 height 19
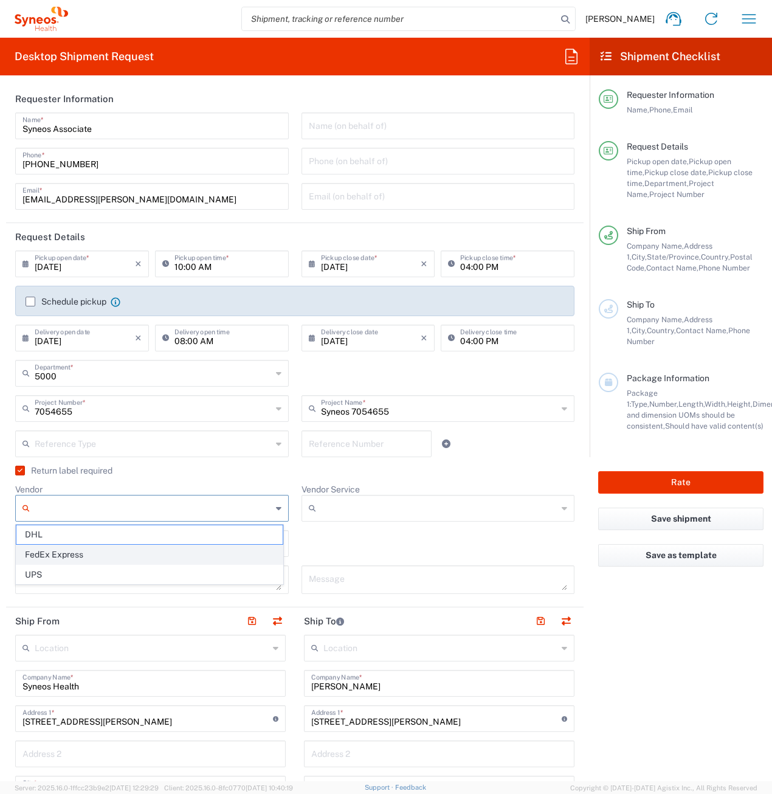
click at [69, 554] on span "FedEx Express" at bounding box center [149, 554] width 266 height 19
type input "FedEx Express"
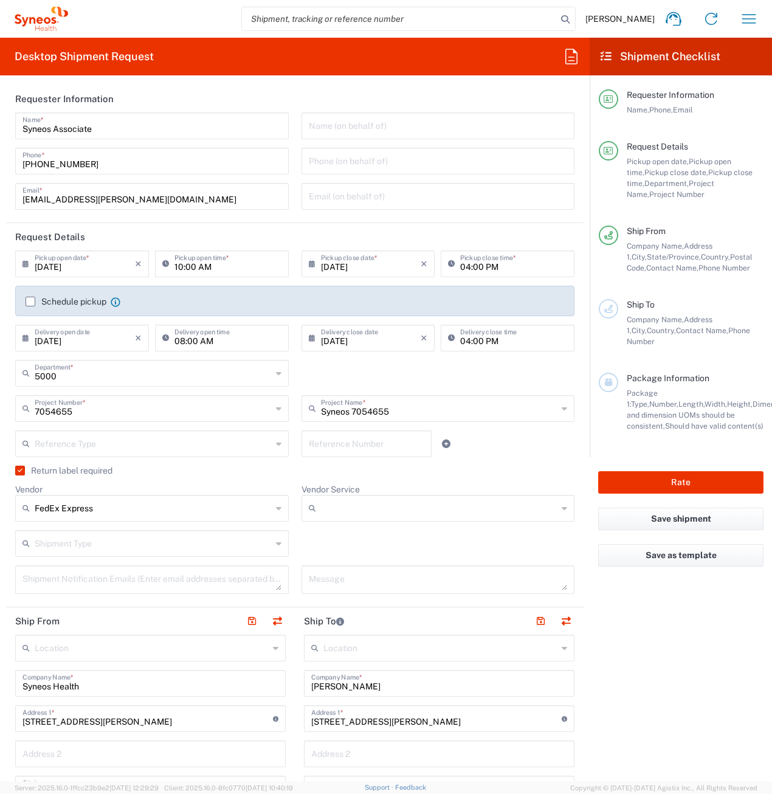
click at [329, 509] on input "Vendor Service" at bounding box center [439, 507] width 237 height 19
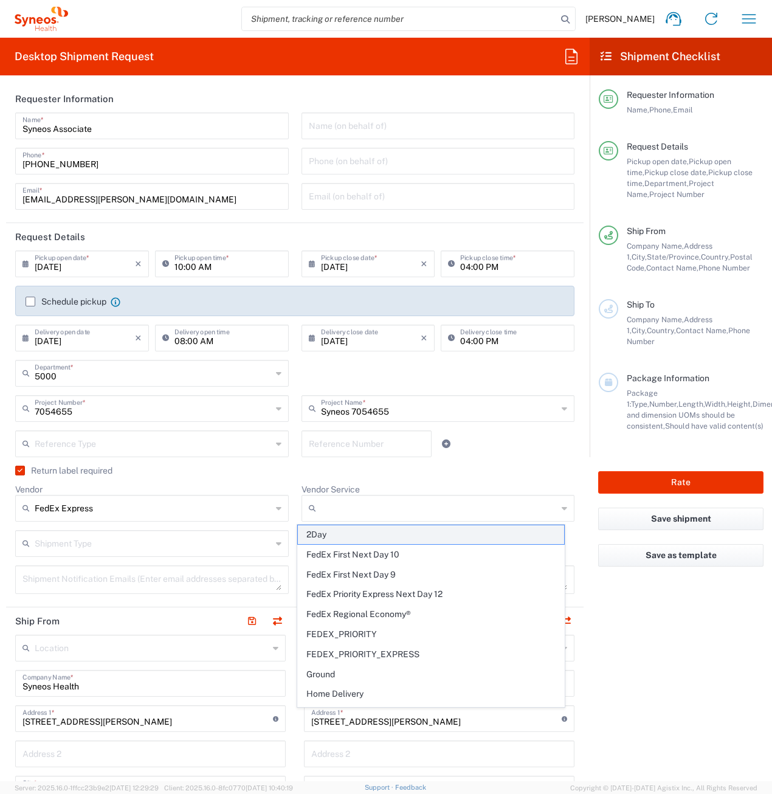
click at [337, 532] on span "2Day" at bounding box center [431, 534] width 266 height 19
type input "2Day"
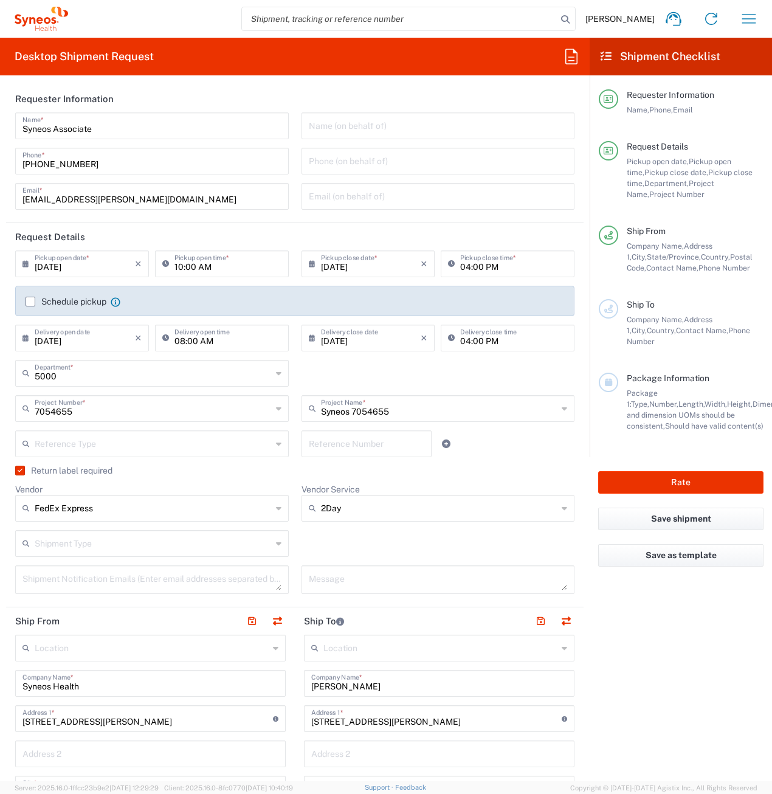
click at [108, 543] on input "text" at bounding box center [153, 542] width 237 height 21
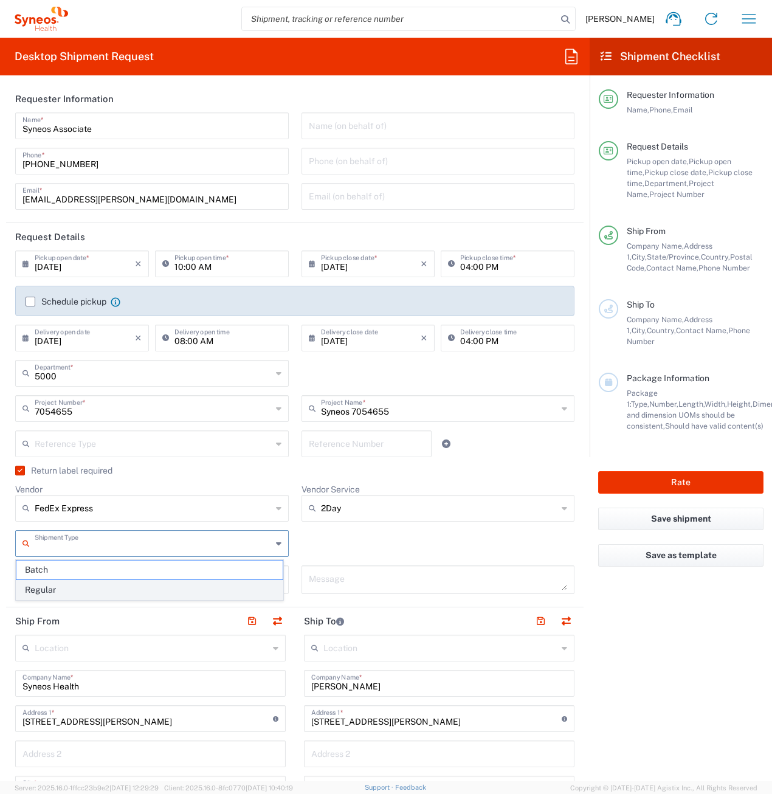
click at [69, 591] on span "Regular" at bounding box center [149, 589] width 266 height 19
type input "Regular"
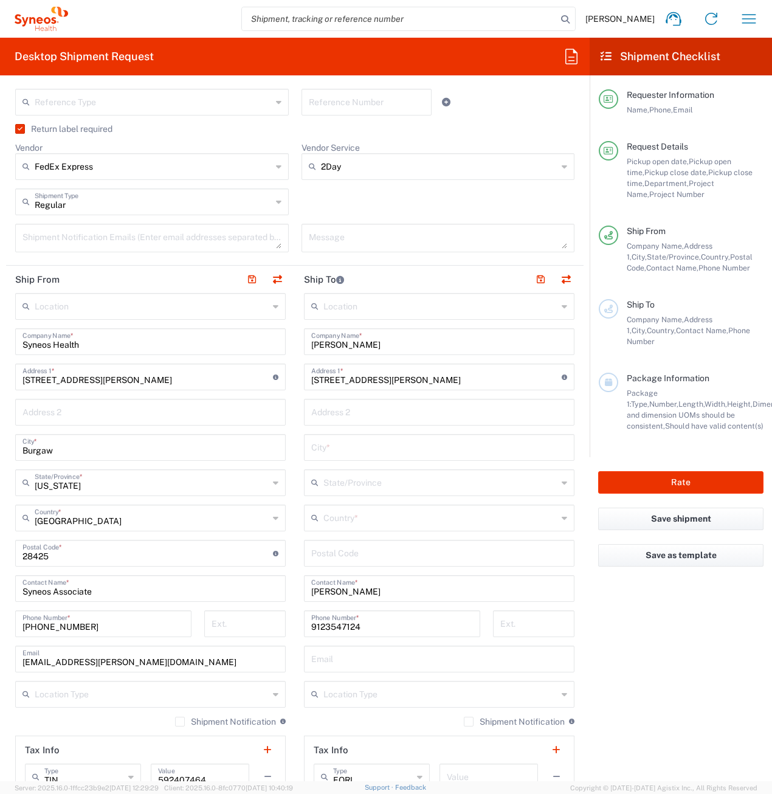
scroll to position [365, 0]
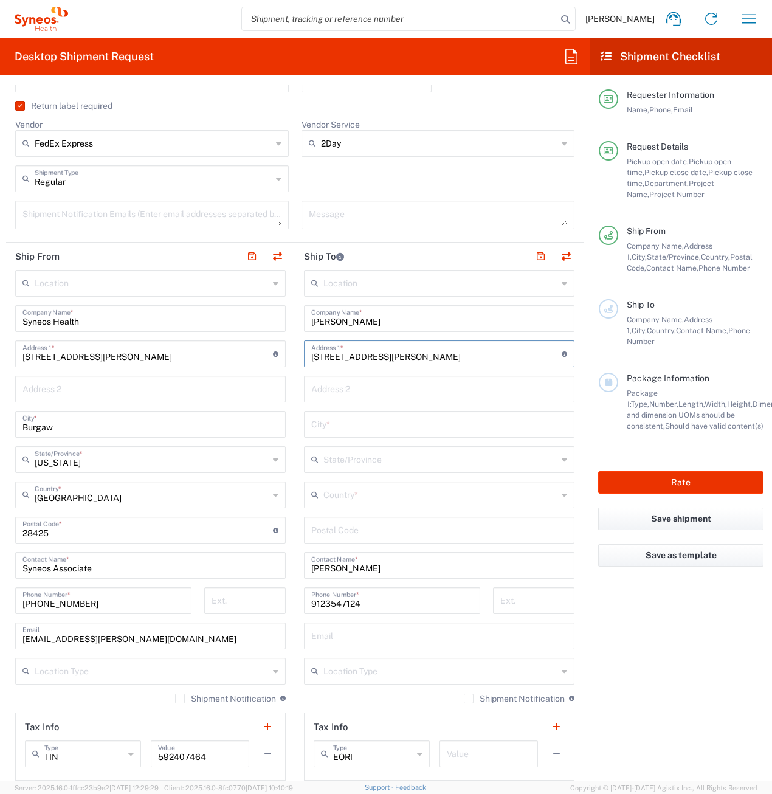
drag, startPoint x: 512, startPoint y: 357, endPoint x: 489, endPoint y: 358, distance: 22.5
click at [489, 358] on input "1000 Towne Center Blvd Ste 900-B Pooler GA 31322" at bounding box center [436, 352] width 250 height 21
type input "1000 Towne Center Blvd Ste 900-B Pooler GA"
type input "31322"
click at [360, 500] on input "text" at bounding box center [440, 493] width 234 height 21
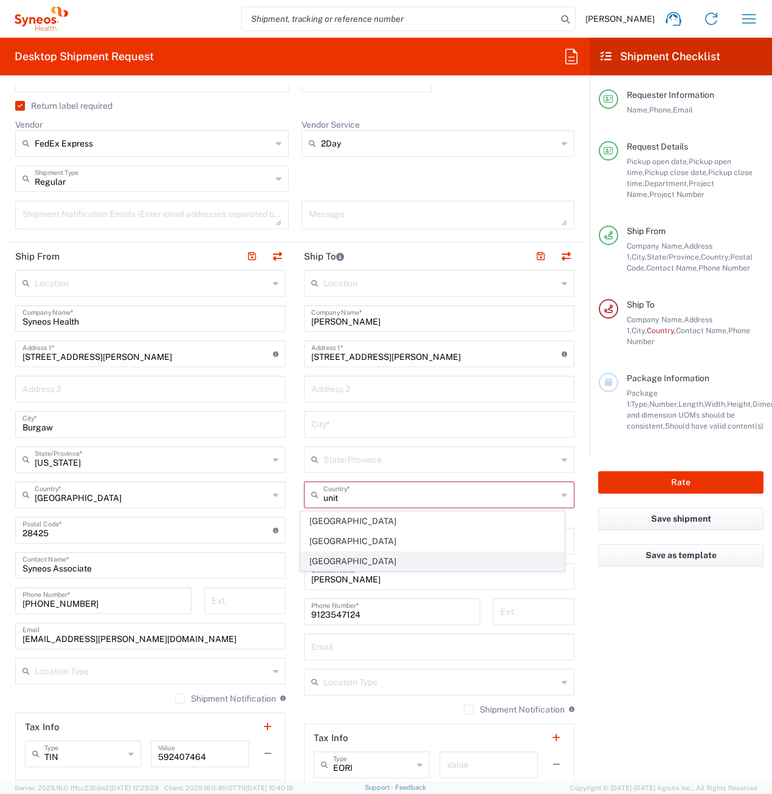
click at [331, 558] on span "United States" at bounding box center [433, 561] width 264 height 19
type input "United States"
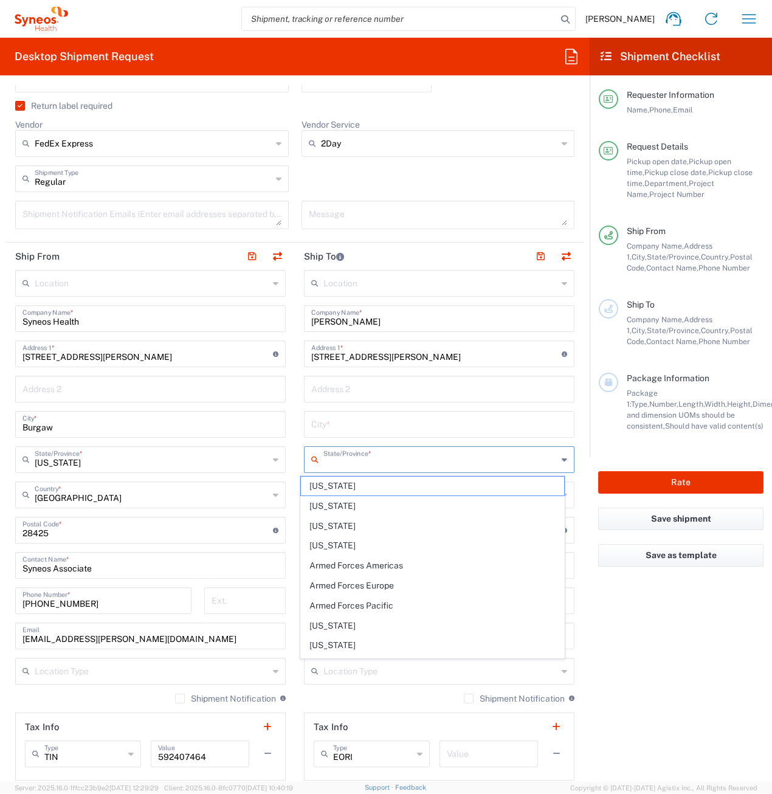
click at [338, 466] on input "text" at bounding box center [440, 458] width 234 height 21
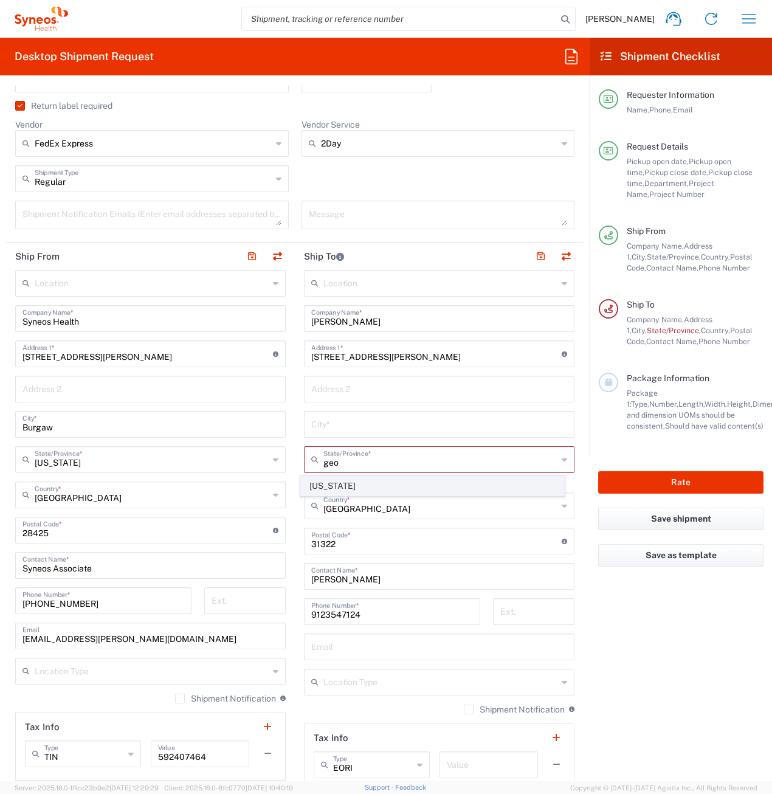
click at [330, 484] on span "Georgia" at bounding box center [433, 485] width 264 height 19
type input "Georgia"
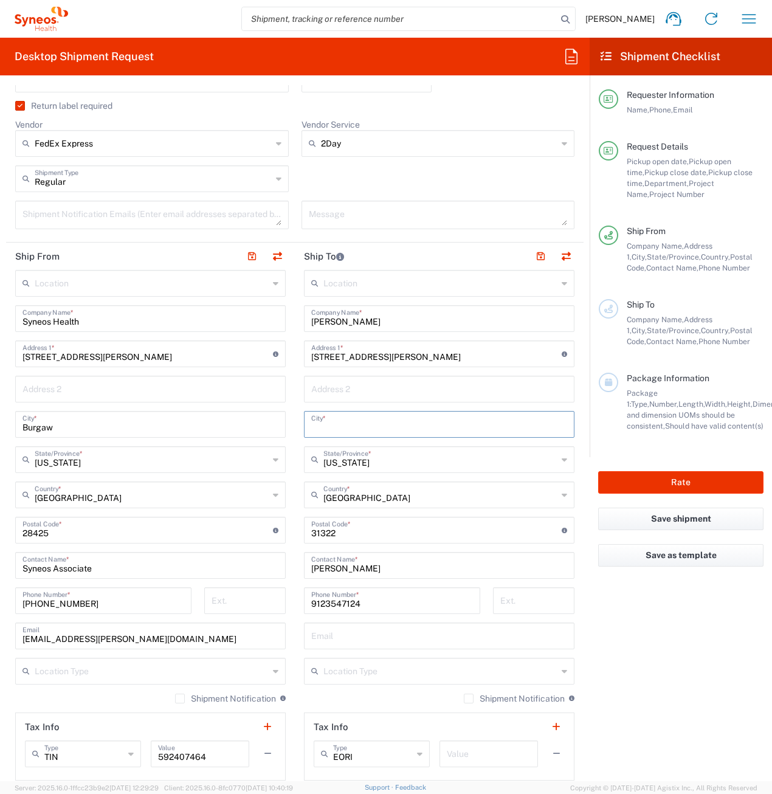
click at [372, 429] on input "text" at bounding box center [439, 423] width 256 height 21
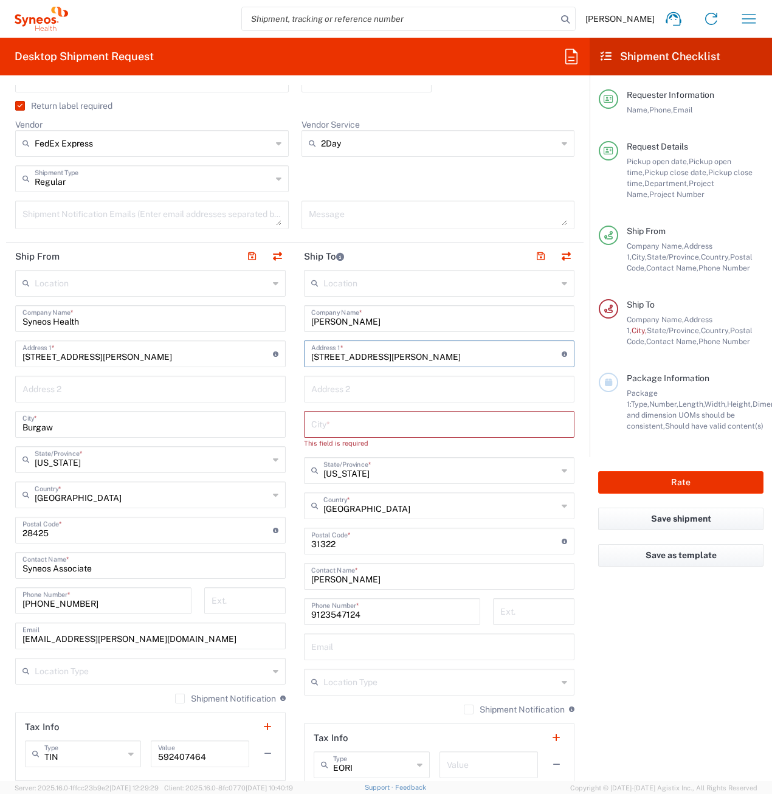
drag, startPoint x: 496, startPoint y: 358, endPoint x: 472, endPoint y: 354, distance: 24.6
click at [472, 354] on input "1000 Towne Center Blvd Ste 900-B Pooler GA" at bounding box center [436, 352] width 250 height 21
drag, startPoint x: 476, startPoint y: 354, endPoint x: 447, endPoint y: 358, distance: 29.5
click at [447, 358] on input "1000 Towne Center Blvd Ste 900-B Pooler" at bounding box center [436, 352] width 250 height 21
type input "1000 Towne Center Blvd Ste 900-B"
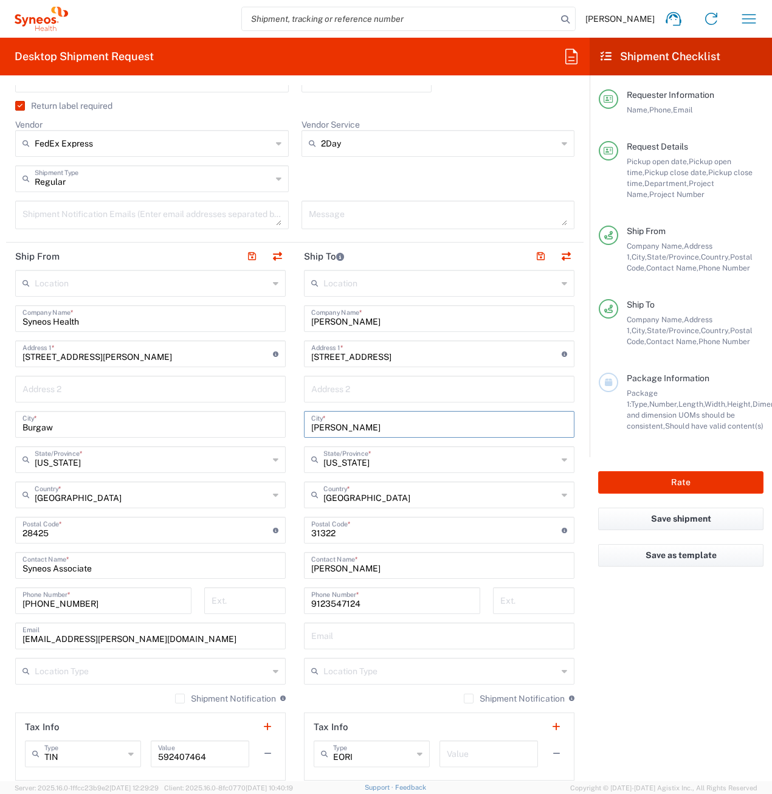
type input "Pooler"
click at [286, 456] on main "Location Addison Whitney LLC-Morrisvile NC US Barcelona-Syneos Health BioSector…" at bounding box center [150, 525] width 289 height 510
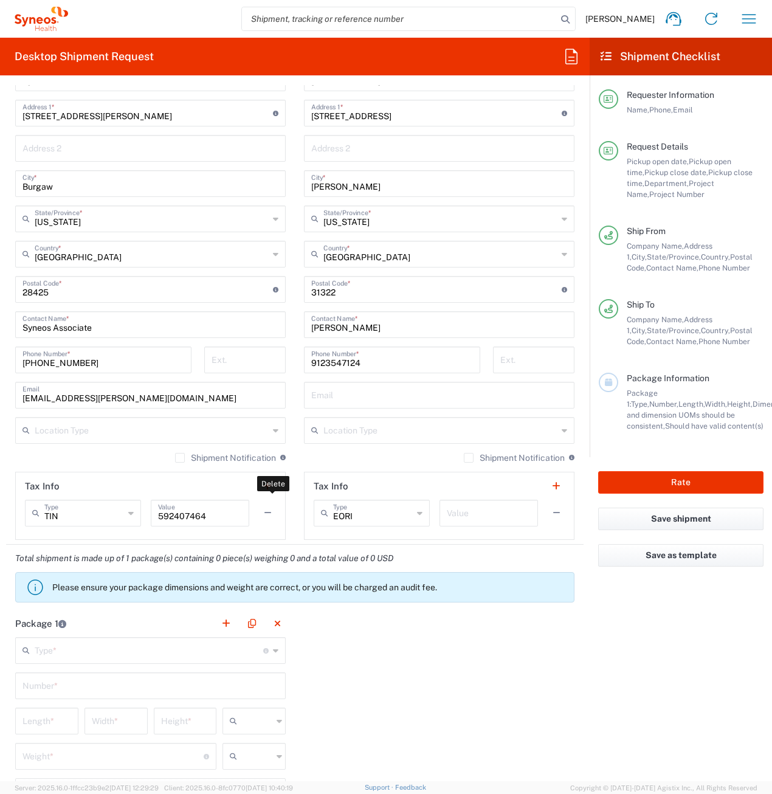
scroll to position [729, 0]
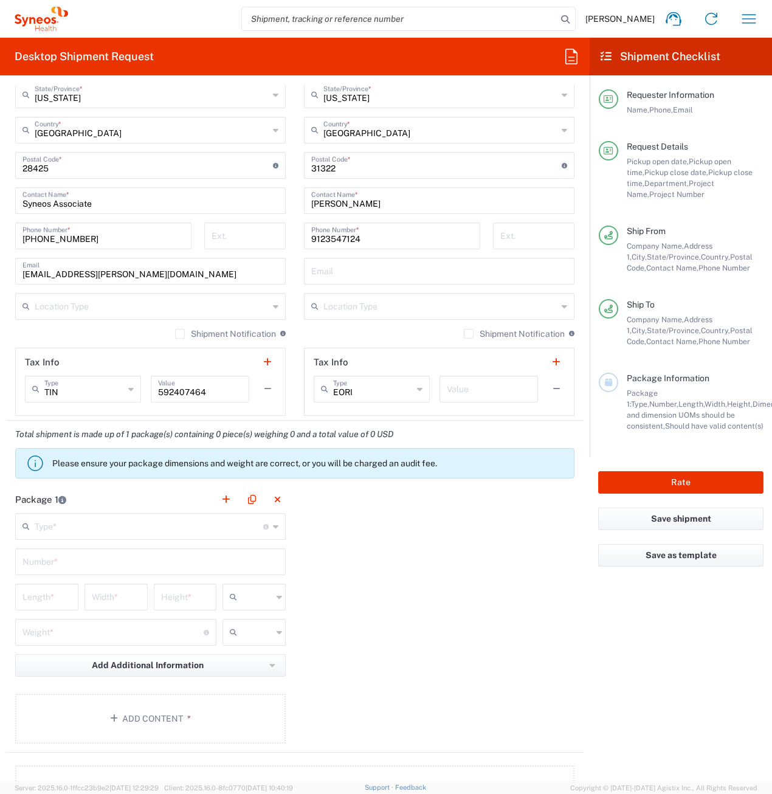
click at [107, 528] on input "text" at bounding box center [149, 525] width 228 height 21
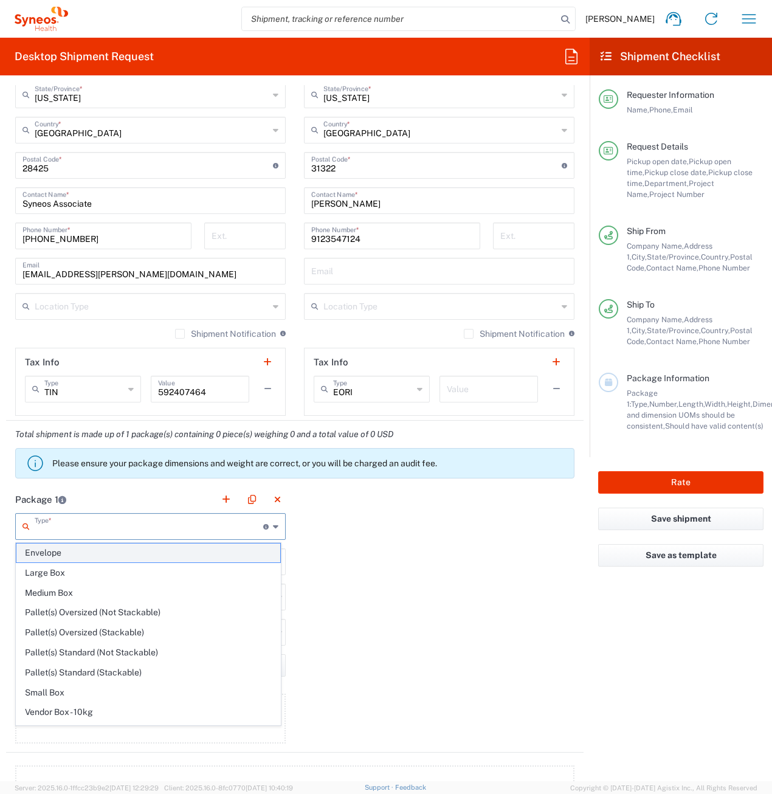
click at [95, 556] on span "Envelope" at bounding box center [148, 552] width 264 height 19
type input "Envelope"
type input "1"
type input "9.5"
type input "12.5"
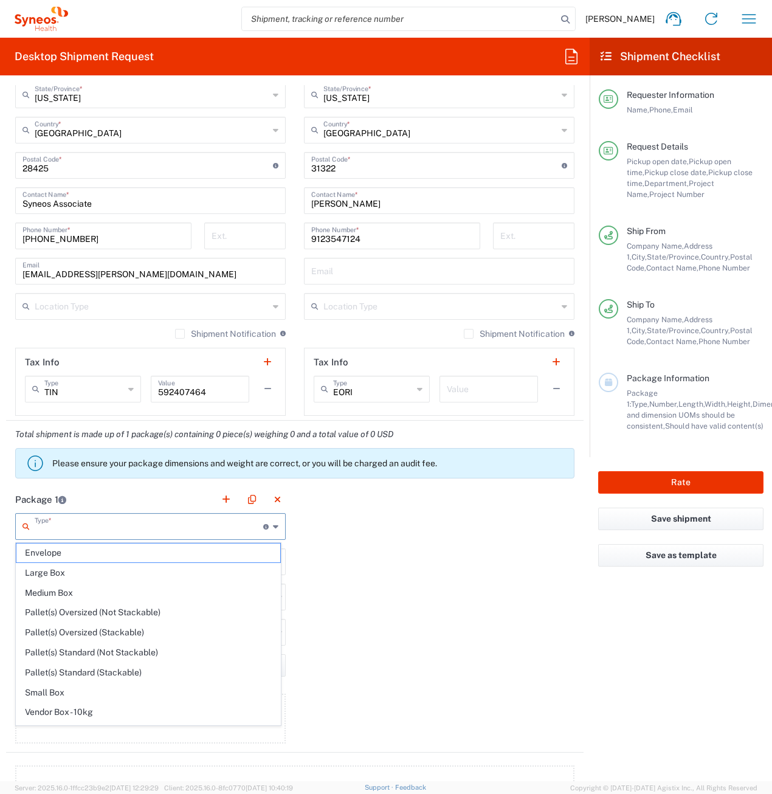
type input "0.25"
type input "in"
type input "0.45"
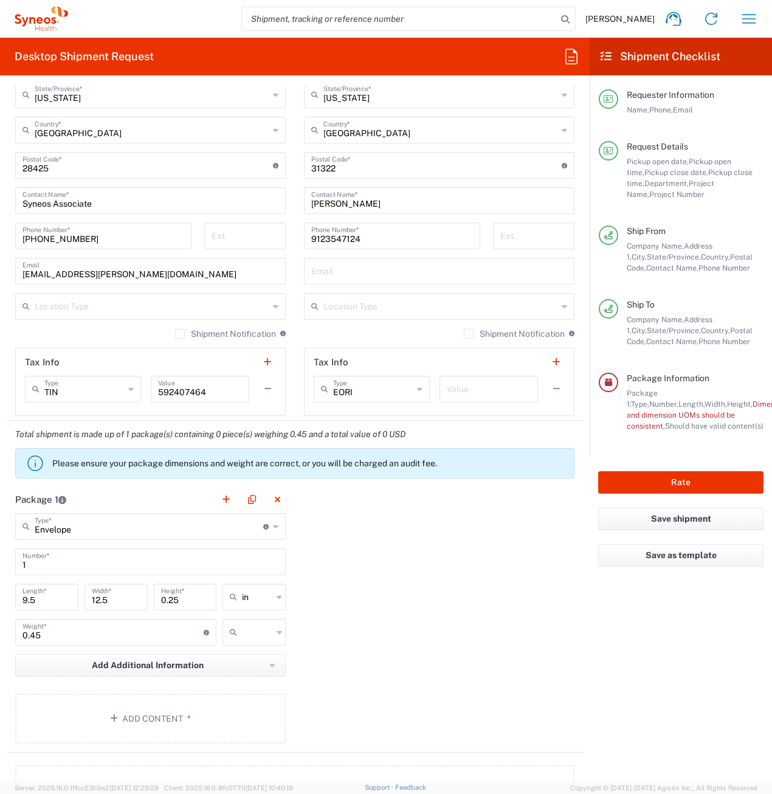
click at [276, 629] on icon at bounding box center [278, 631] width 5 height 19
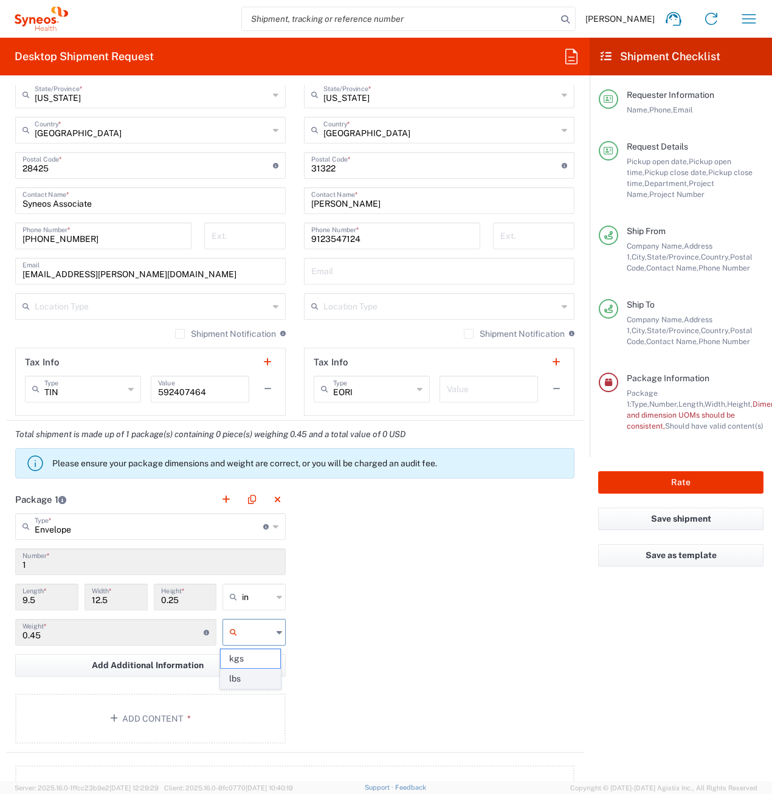
click at [255, 676] on span "lbs" at bounding box center [251, 678] width 60 height 19
type input "lbs"
click at [166, 712] on button "Add Content *" at bounding box center [150, 718] width 270 height 50
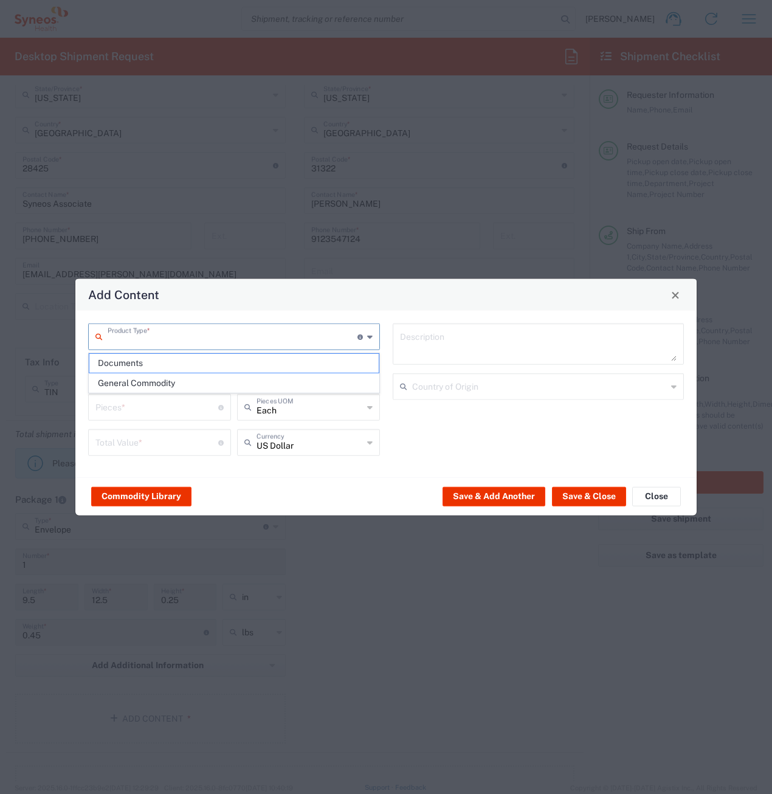
click at [176, 335] on input "text" at bounding box center [233, 335] width 250 height 21
click at [157, 358] on span "Documents" at bounding box center [233, 363] width 289 height 19
type input "Documents"
type input "1"
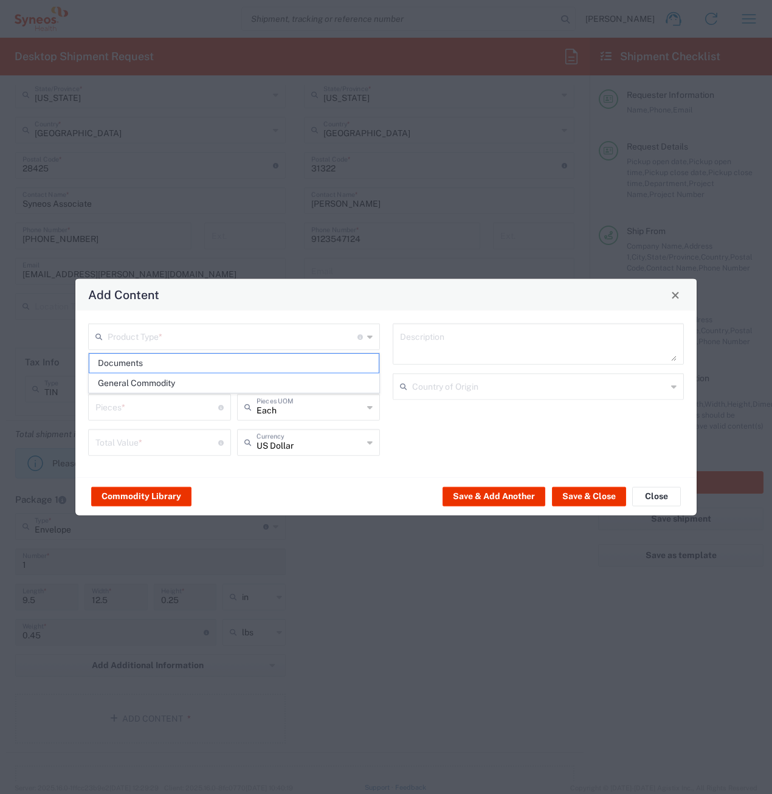
type input "1"
type textarea "Documents"
click at [142, 416] on input "1" at bounding box center [156, 406] width 123 height 21
type input "2"
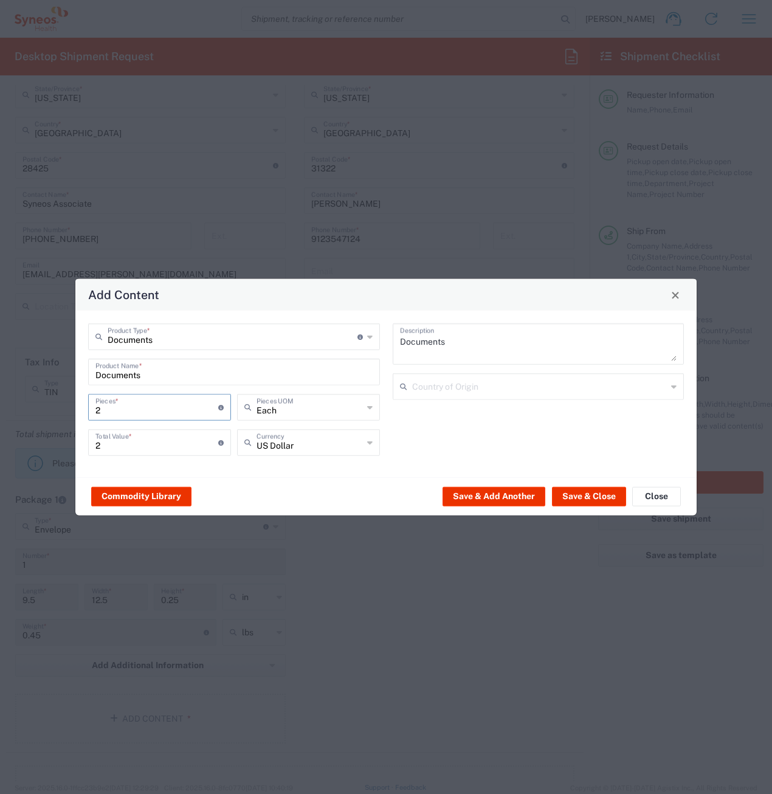
type input "22"
click at [132, 448] on input "22" at bounding box center [156, 441] width 123 height 21
type input "2"
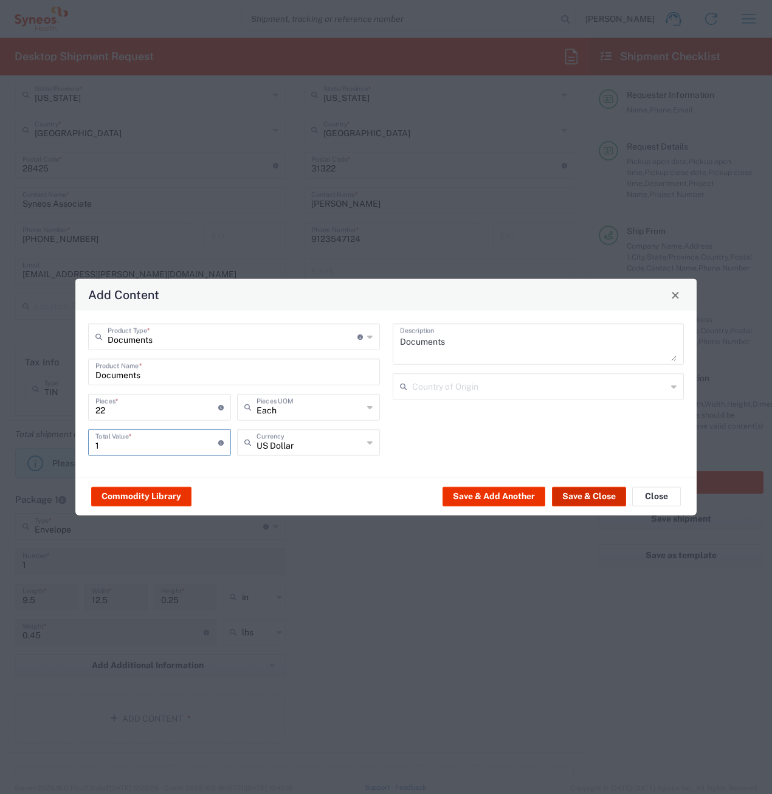
type input "1"
click at [603, 500] on button "Save & Close" at bounding box center [589, 495] width 74 height 19
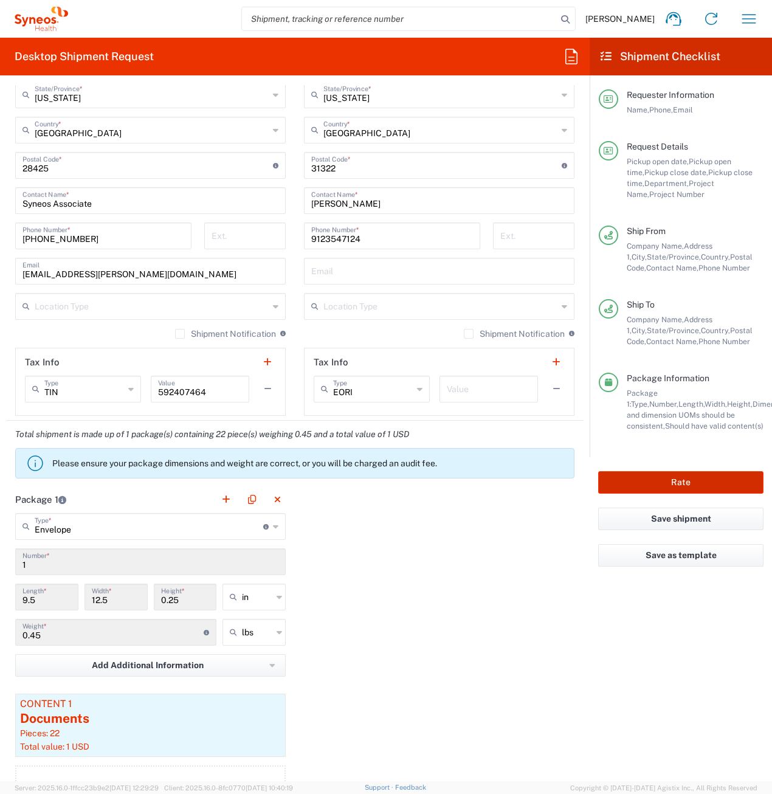
click at [679, 473] on button "Rate" at bounding box center [680, 482] width 165 height 22
type input "7054655"
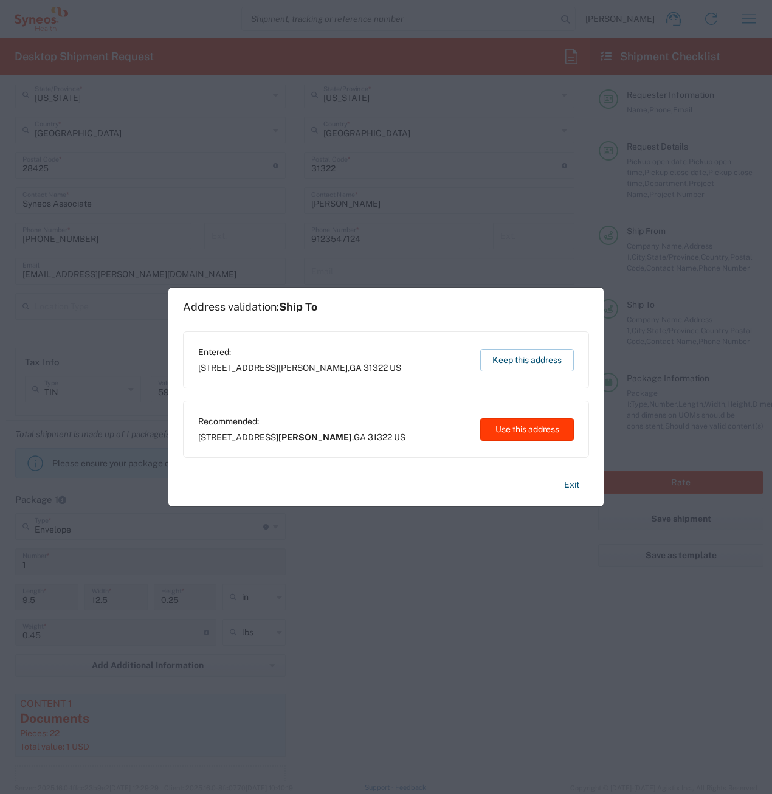
click at [533, 424] on button "Use this address" at bounding box center [527, 429] width 94 height 22
type input "Pooler"
type input "Georgia"
type input "United States"
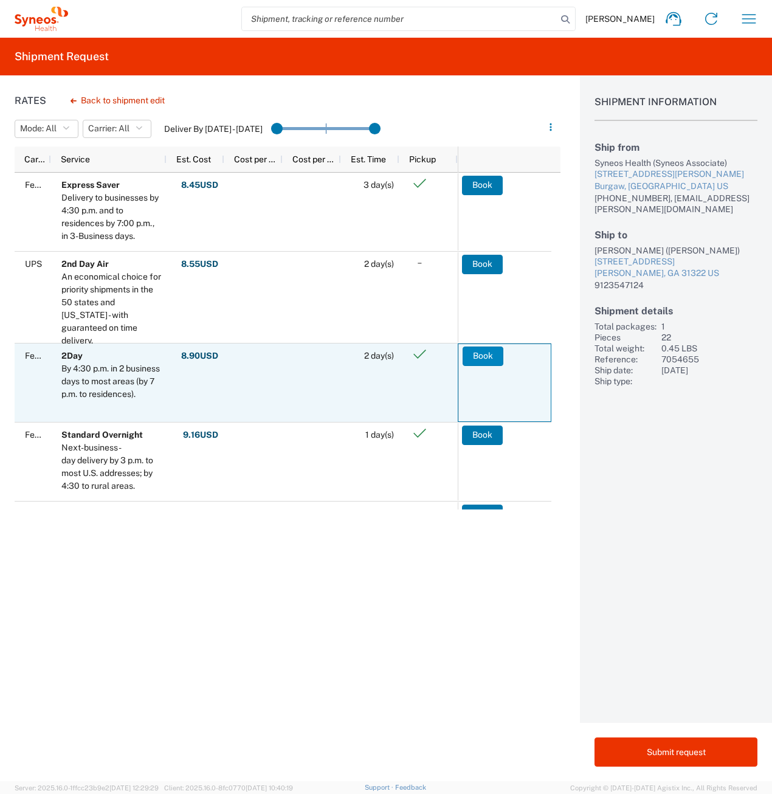
click at [487, 359] on button "Book" at bounding box center [482, 355] width 41 height 19
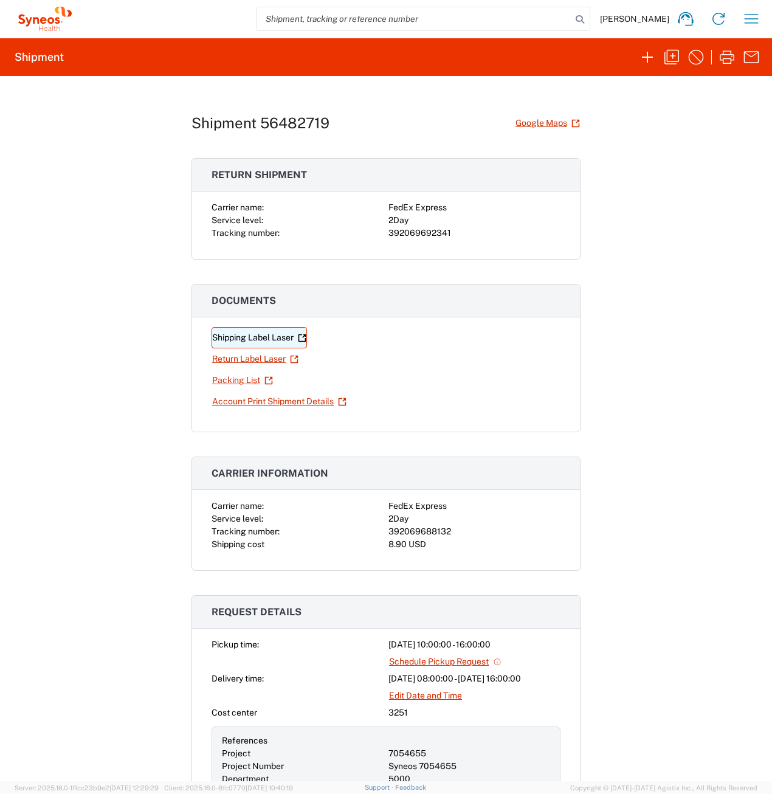
click at [244, 338] on link "Shipping Label Laser" at bounding box center [258, 337] width 95 height 21
click at [260, 357] on link "Return Label Laser" at bounding box center [255, 358] width 88 height 21
